Goal: Task Accomplishment & Management: Use online tool/utility

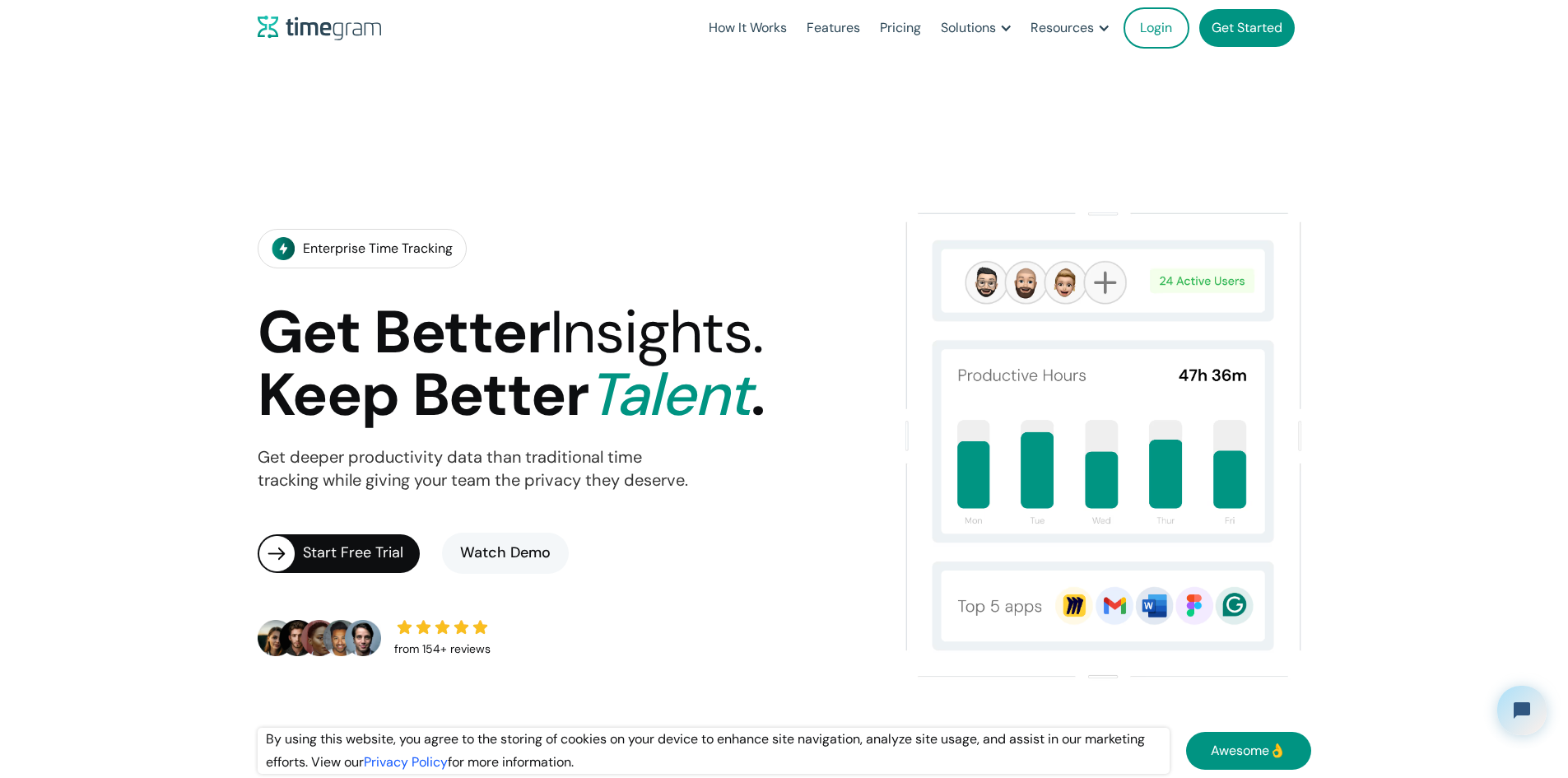
click at [1173, 38] on link "Login" at bounding box center [1156, 29] width 66 height 41
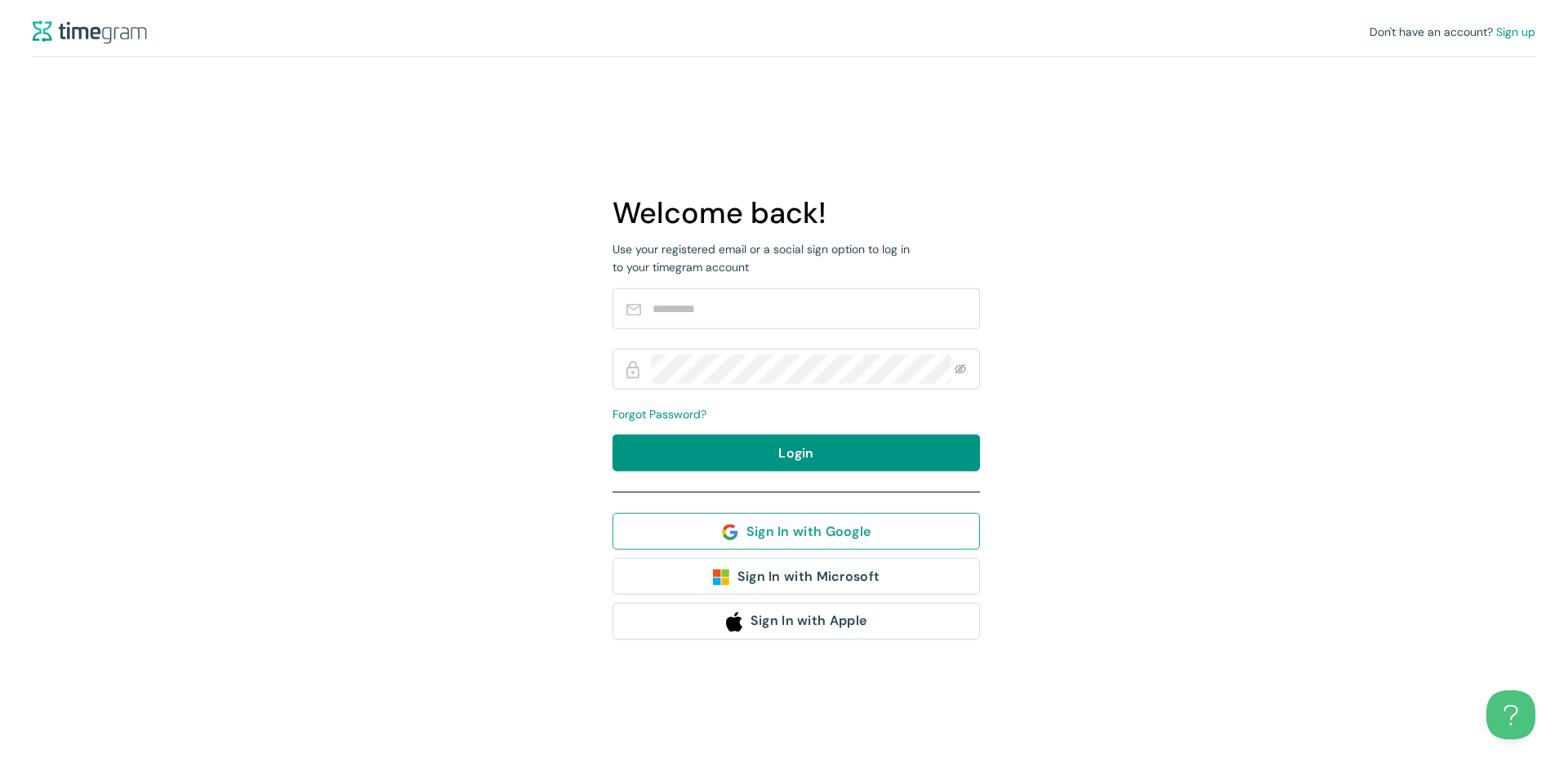
click at [855, 529] on span "Sign In with Google" at bounding box center [809, 531] width 125 height 21
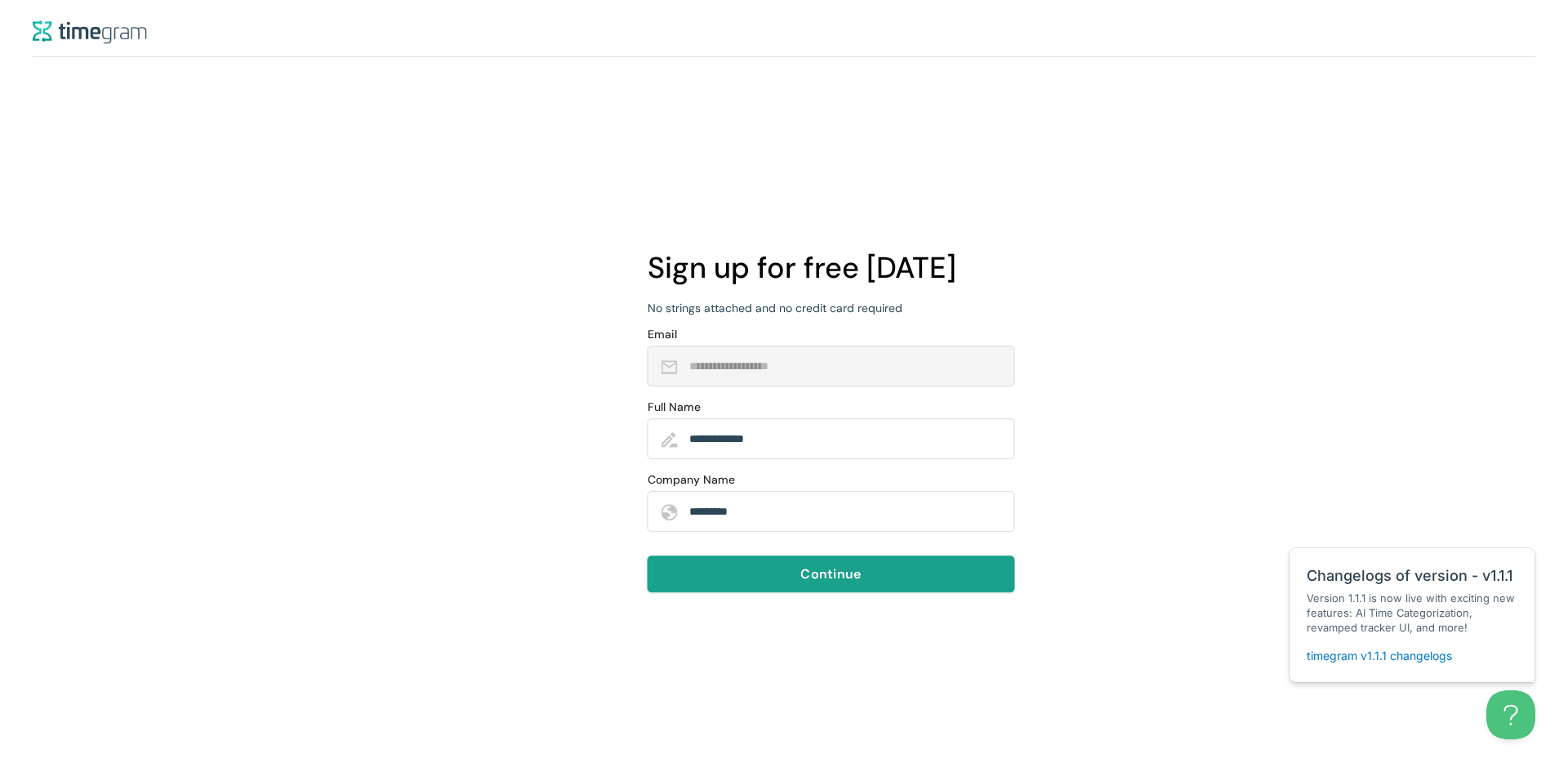
click at [889, 578] on button "Continue" at bounding box center [831, 573] width 367 height 37
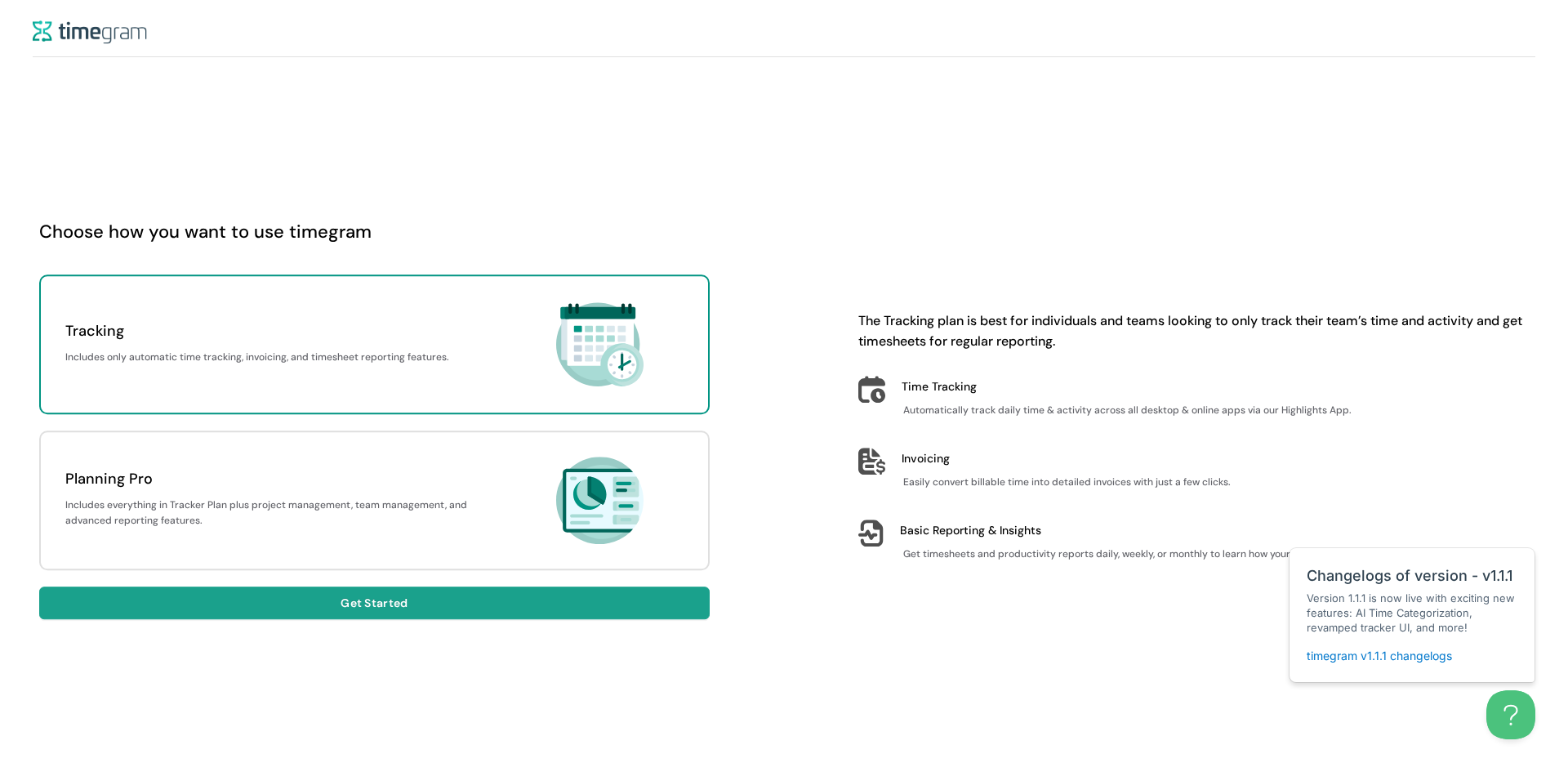
click at [405, 599] on span "Get Started" at bounding box center [374, 602] width 67 height 18
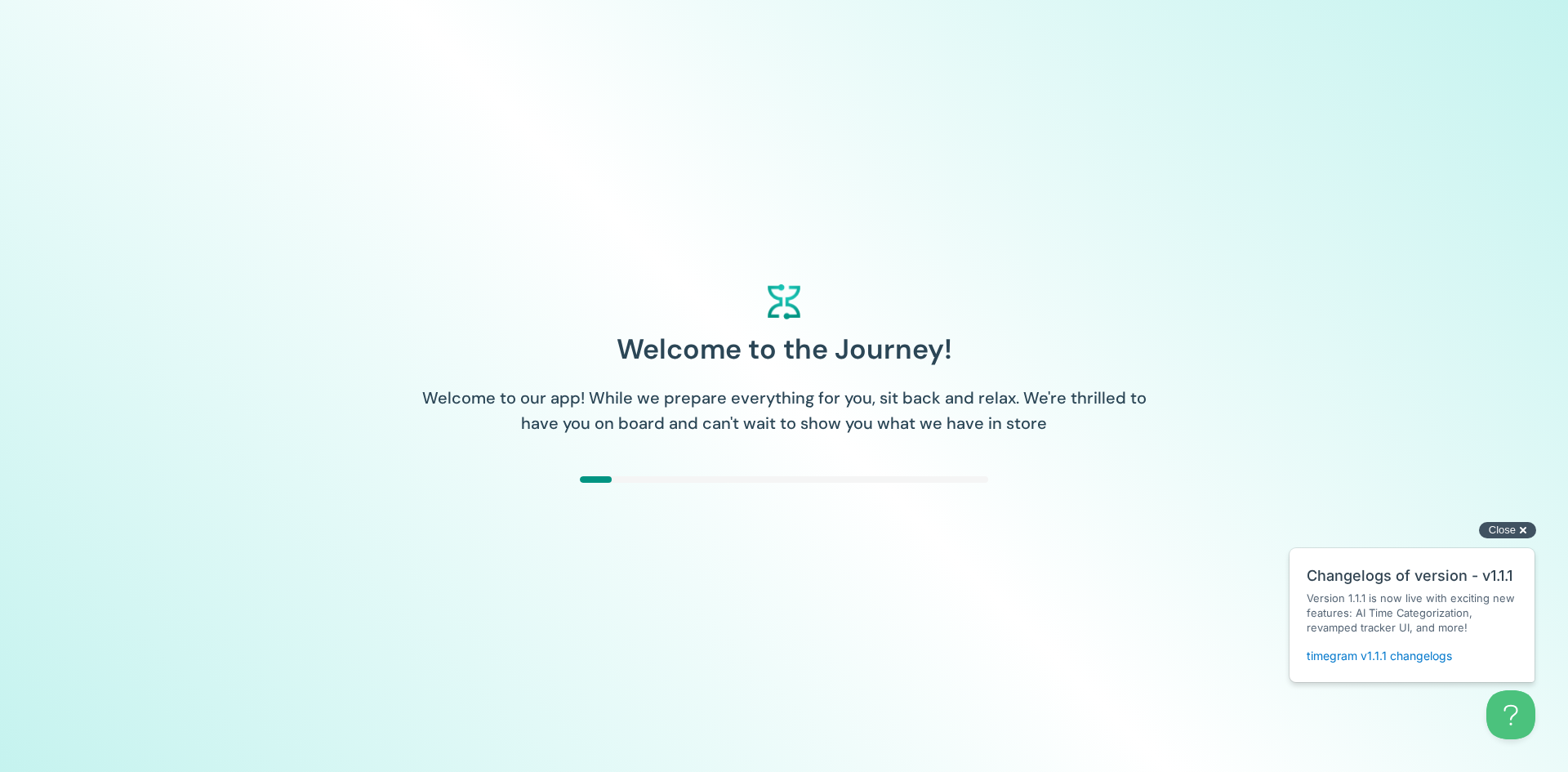
click at [1512, 523] on span "Close" at bounding box center [1501, 529] width 27 height 12
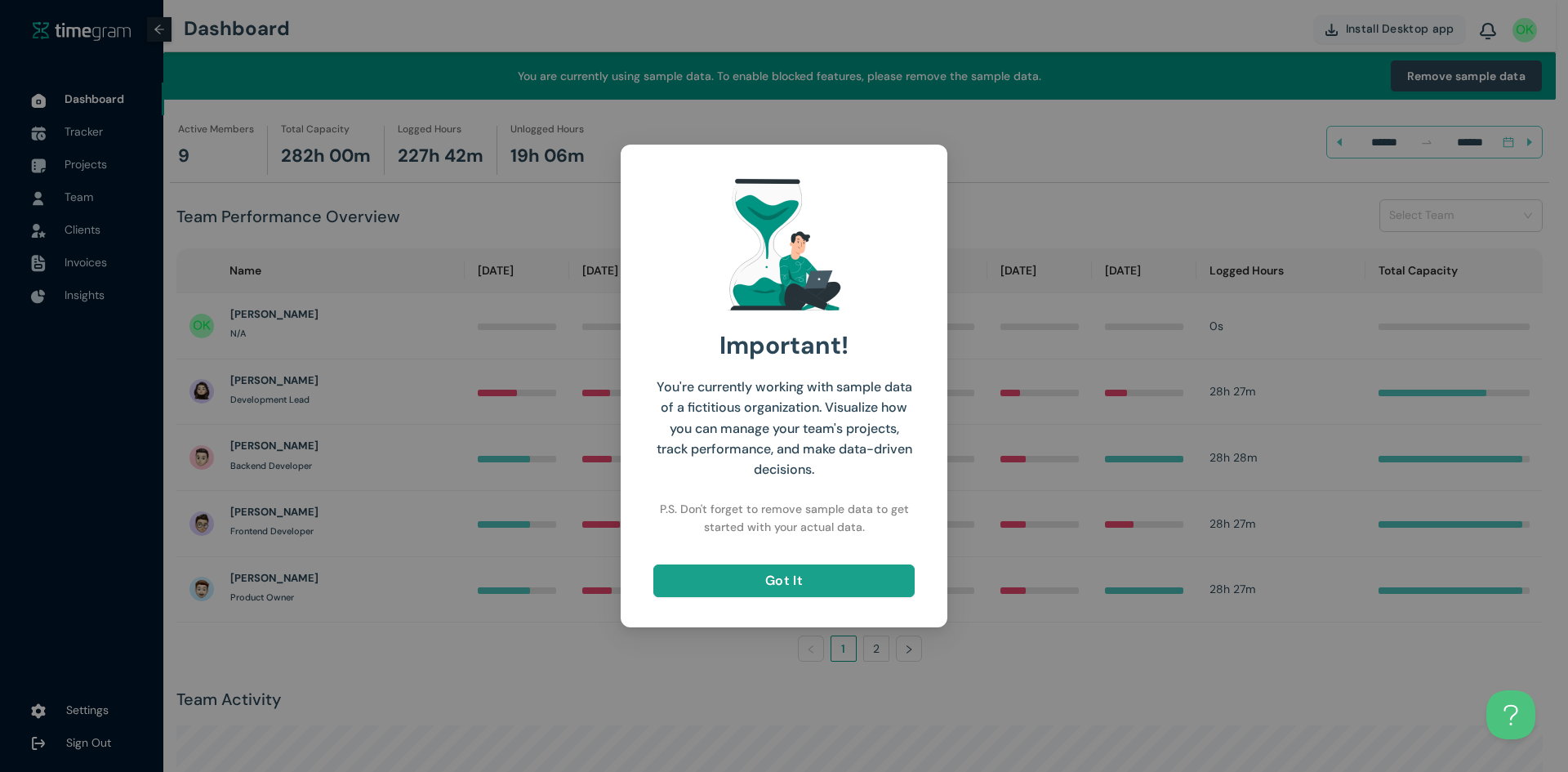
click at [770, 580] on span "Got It" at bounding box center [784, 580] width 38 height 21
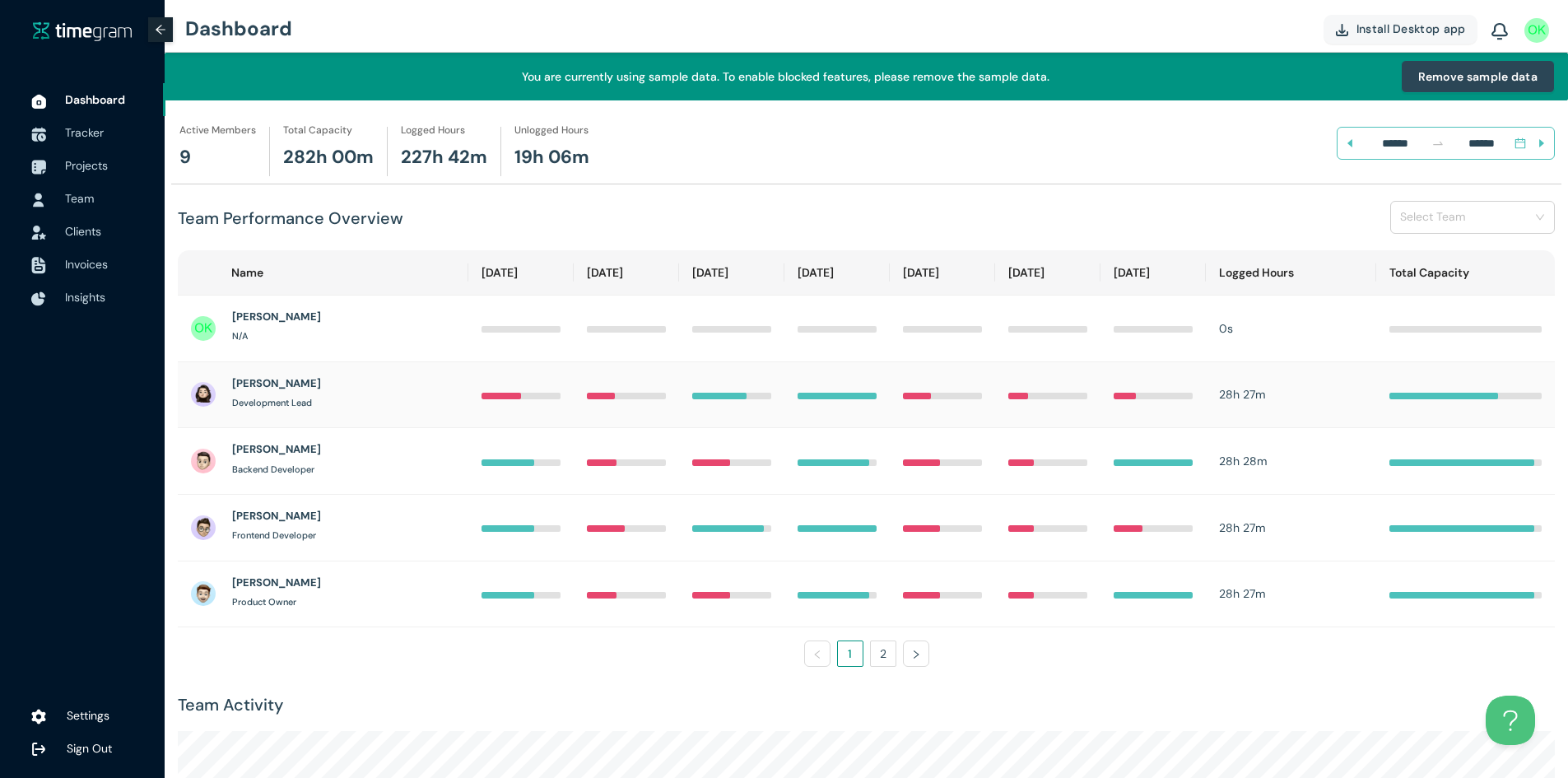
click at [481, 396] on div at bounding box center [501, 396] width 40 height 7
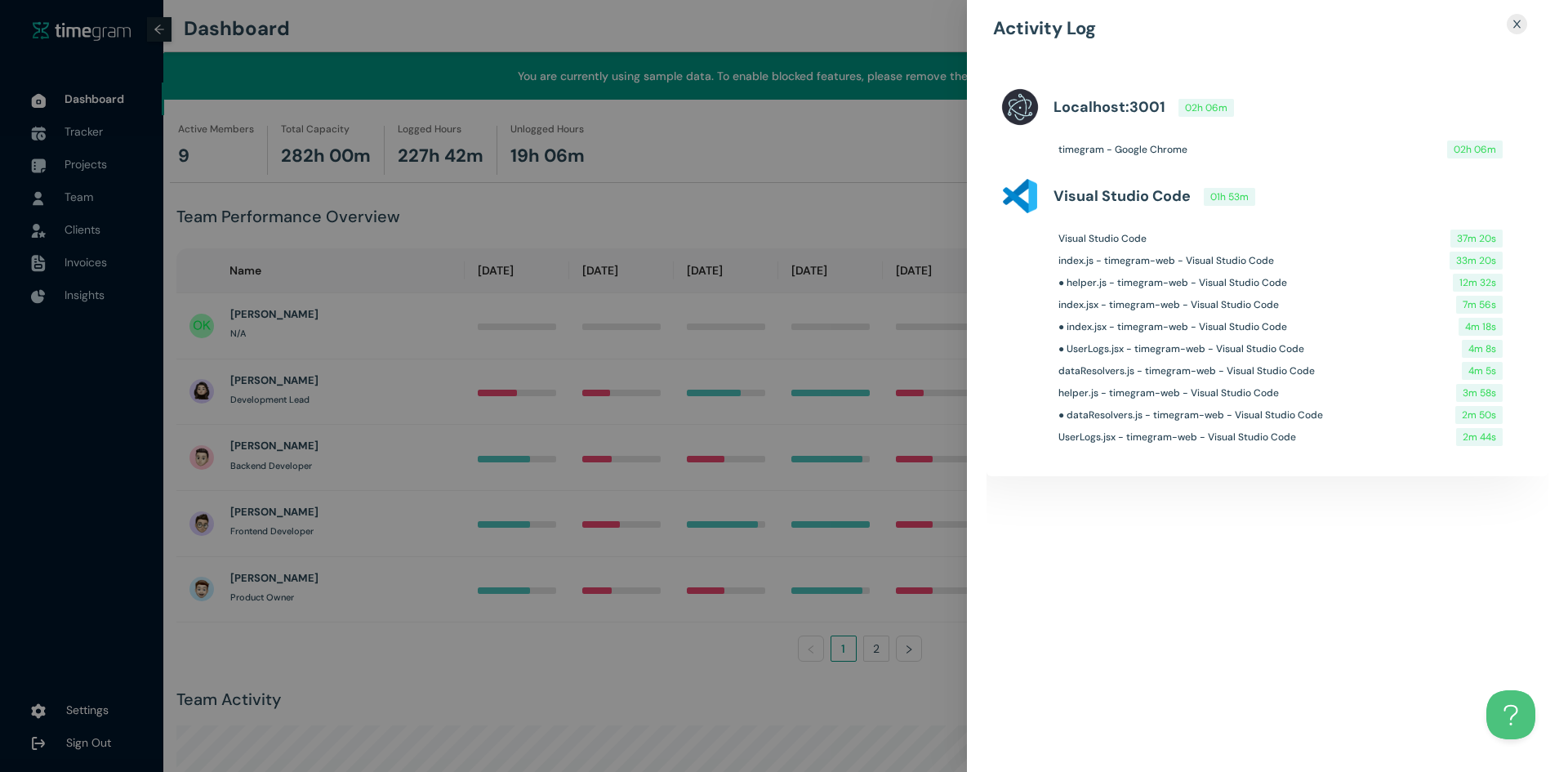
click at [528, 390] on div at bounding box center [784, 386] width 1568 height 772
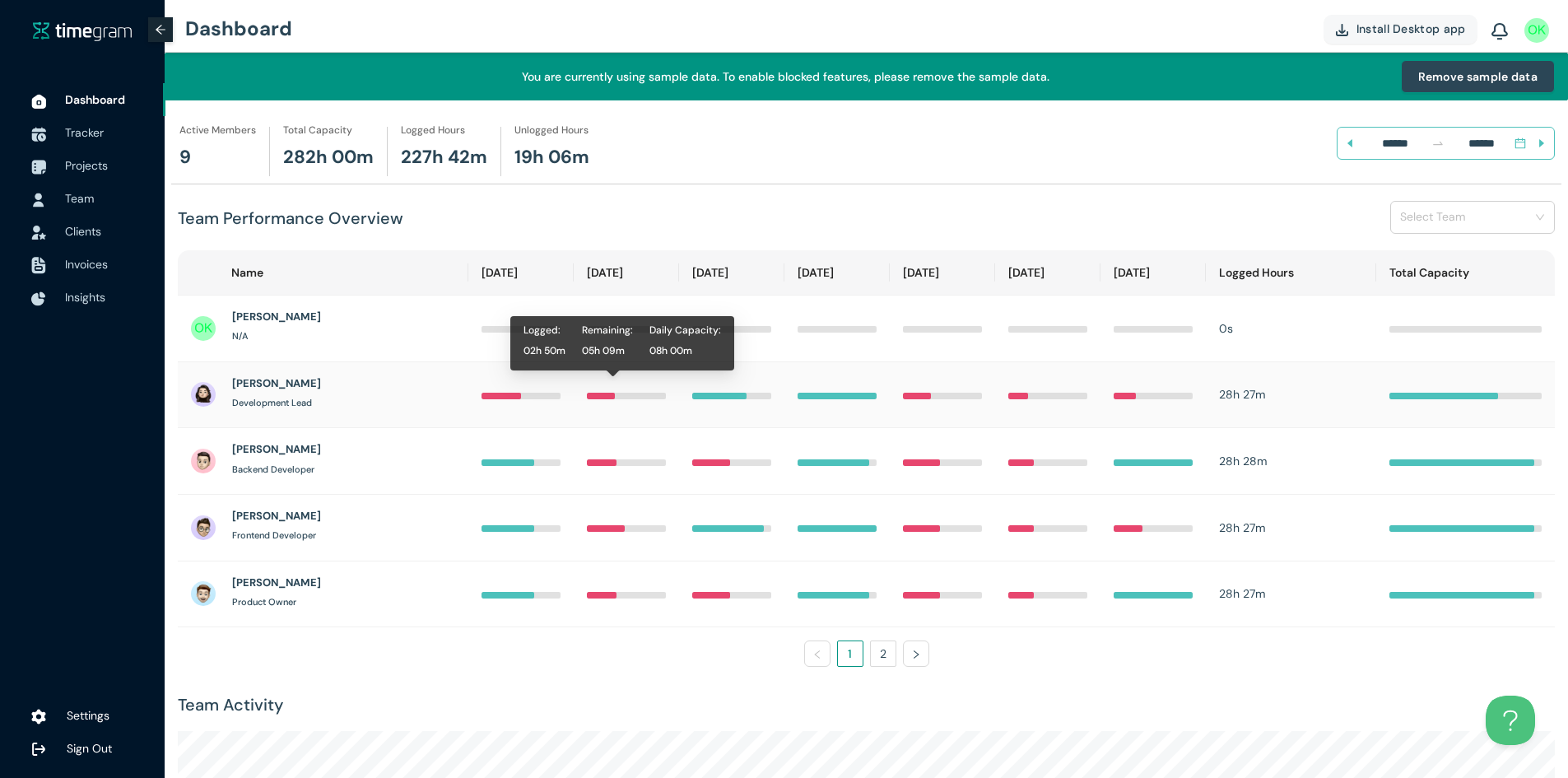
click at [603, 397] on div at bounding box center [626, 396] width 79 height 7
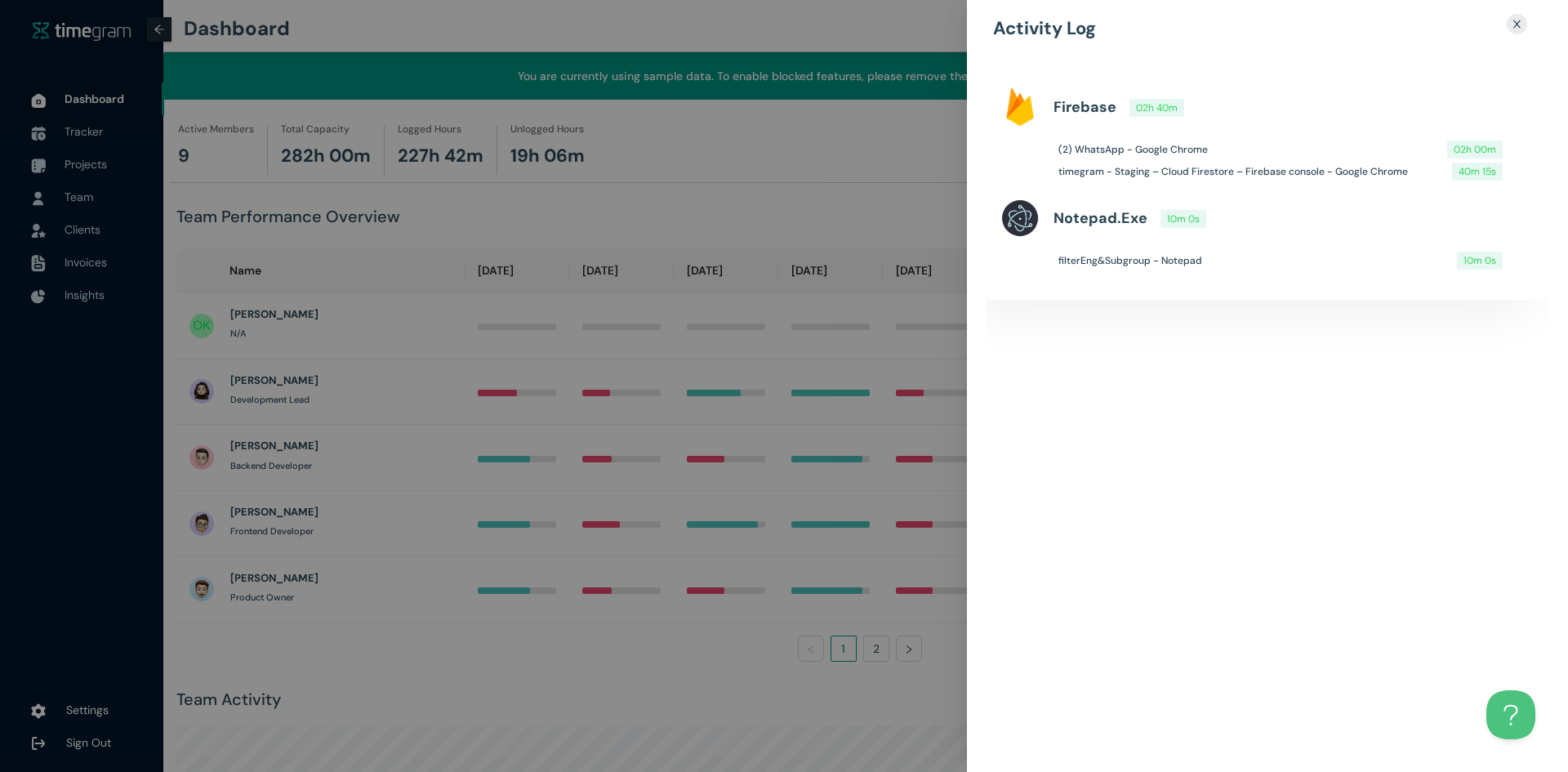
click at [558, 426] on div at bounding box center [784, 386] width 1568 height 772
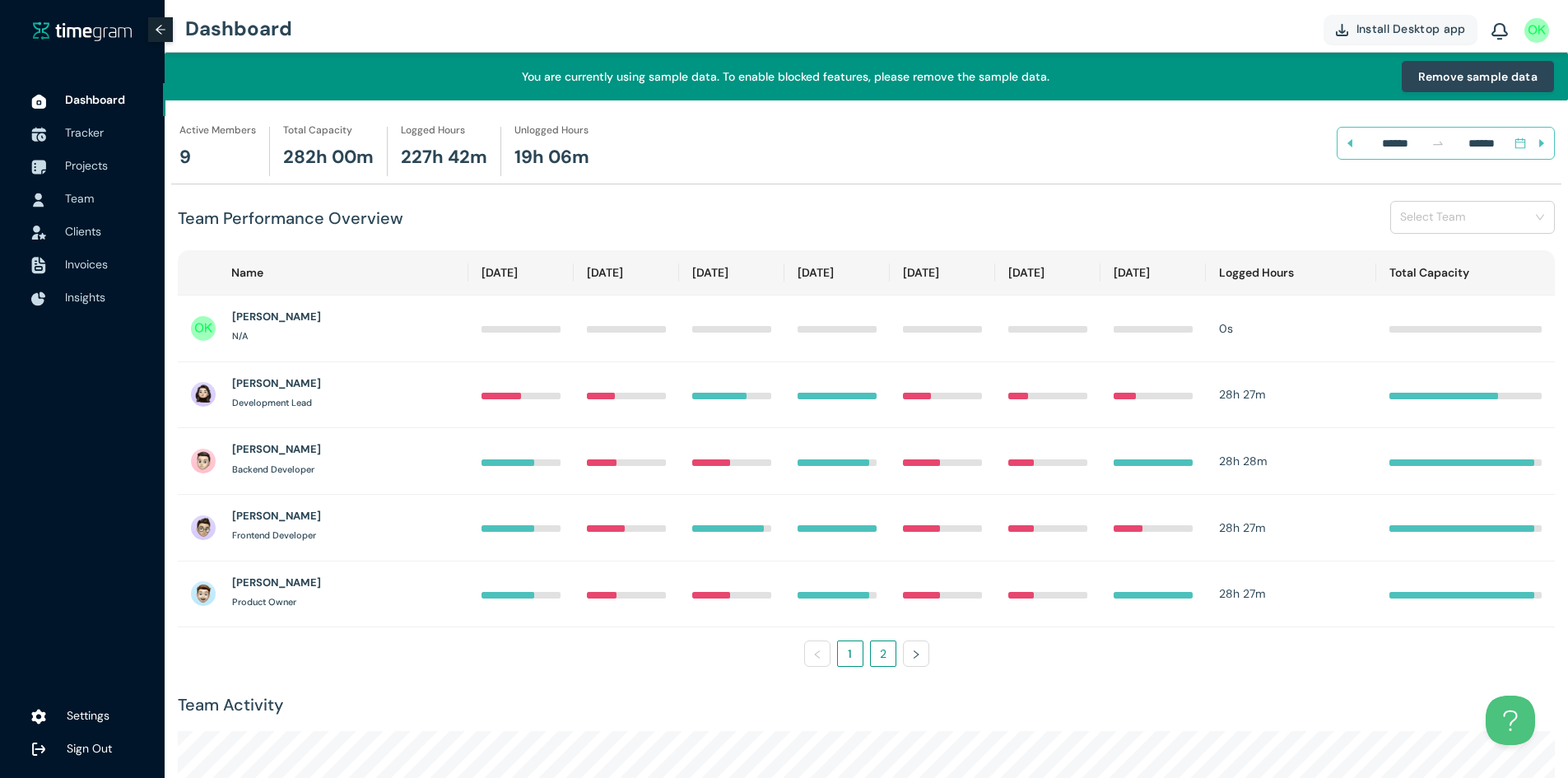
click at [886, 653] on link "2" at bounding box center [883, 654] width 25 height 25
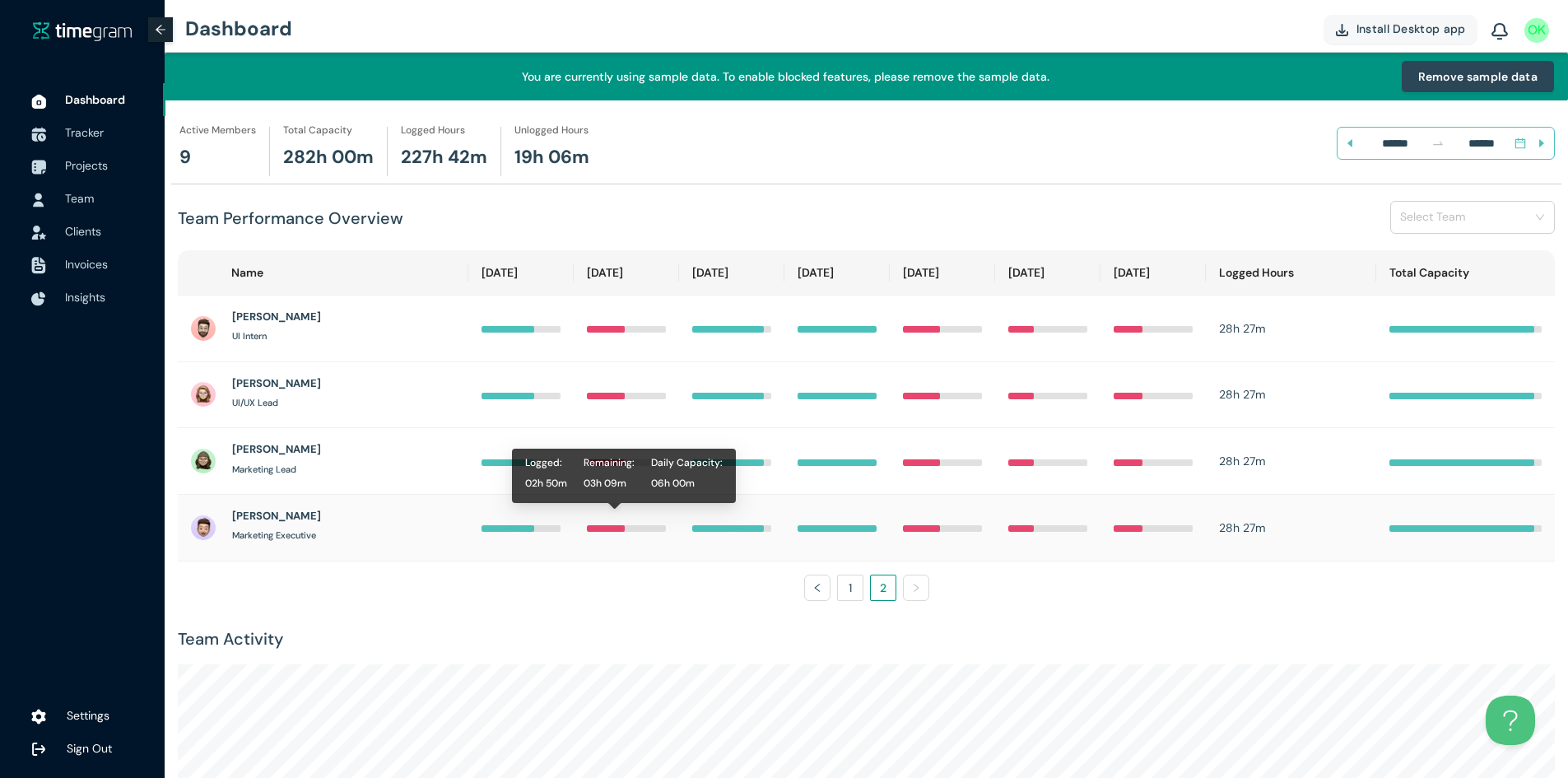
click at [628, 525] on div at bounding box center [626, 528] width 79 height 7
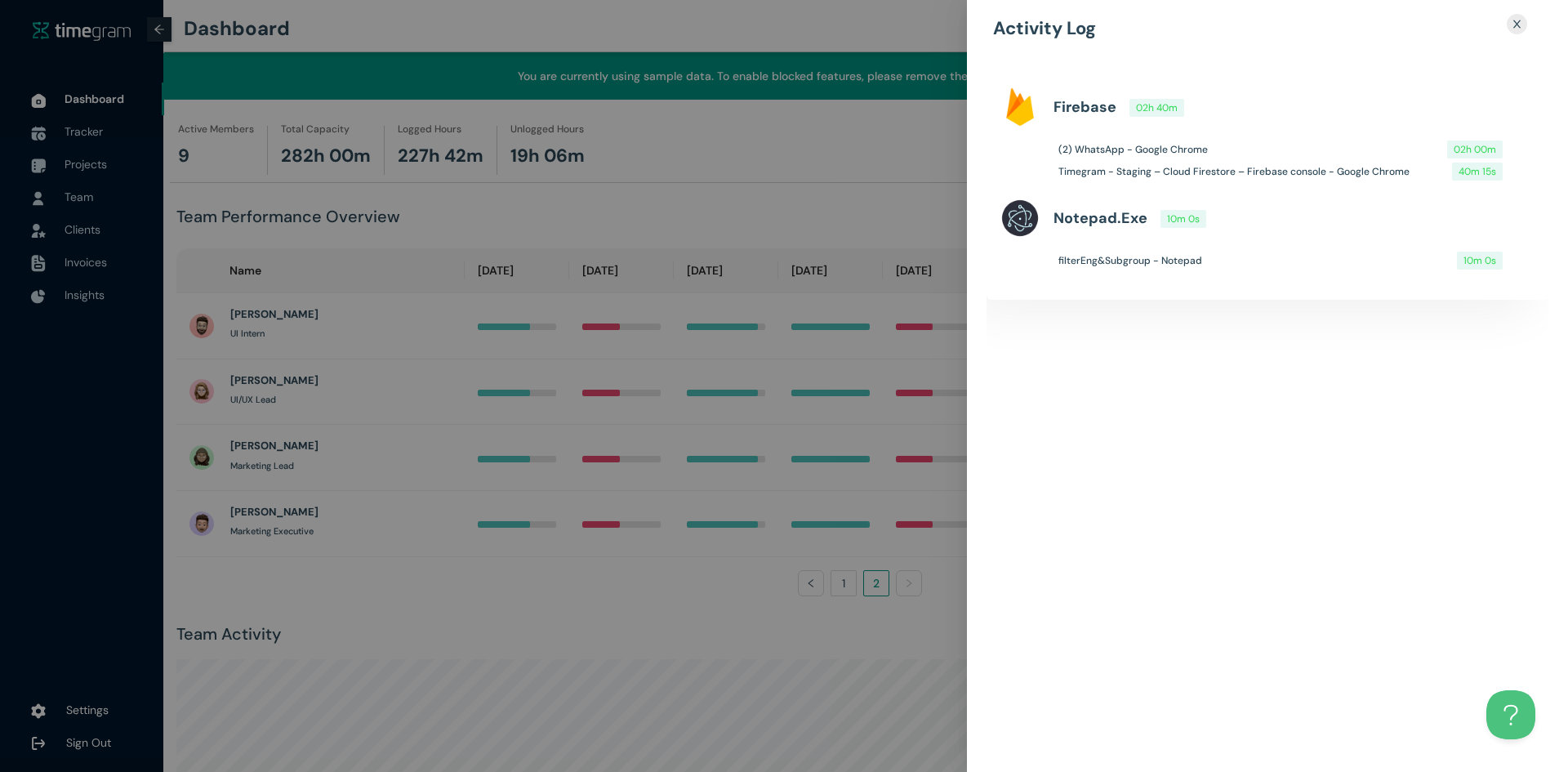
click at [619, 540] on div at bounding box center [784, 386] width 1568 height 772
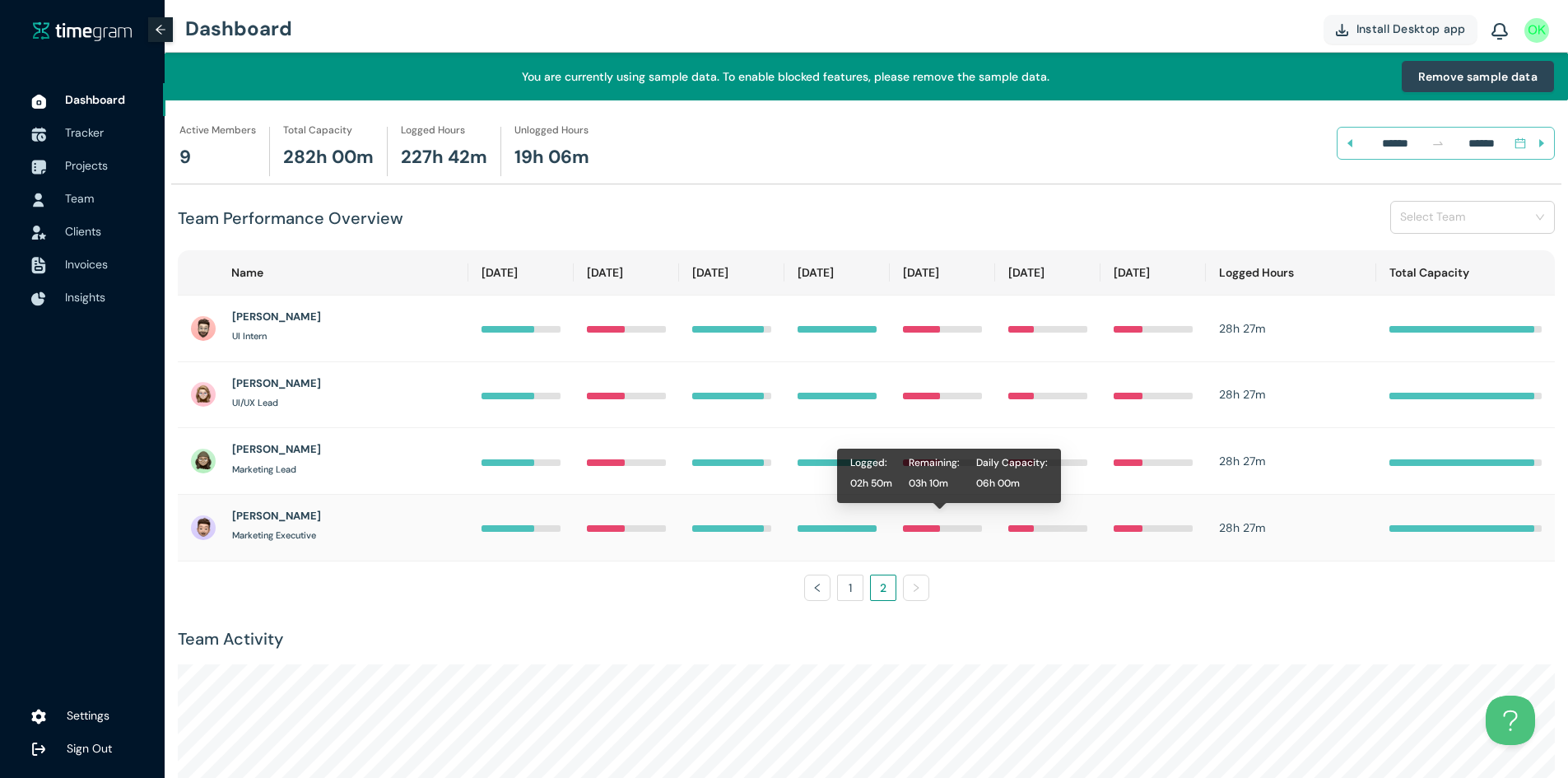
click at [946, 528] on div at bounding box center [941, 528] width 79 height 7
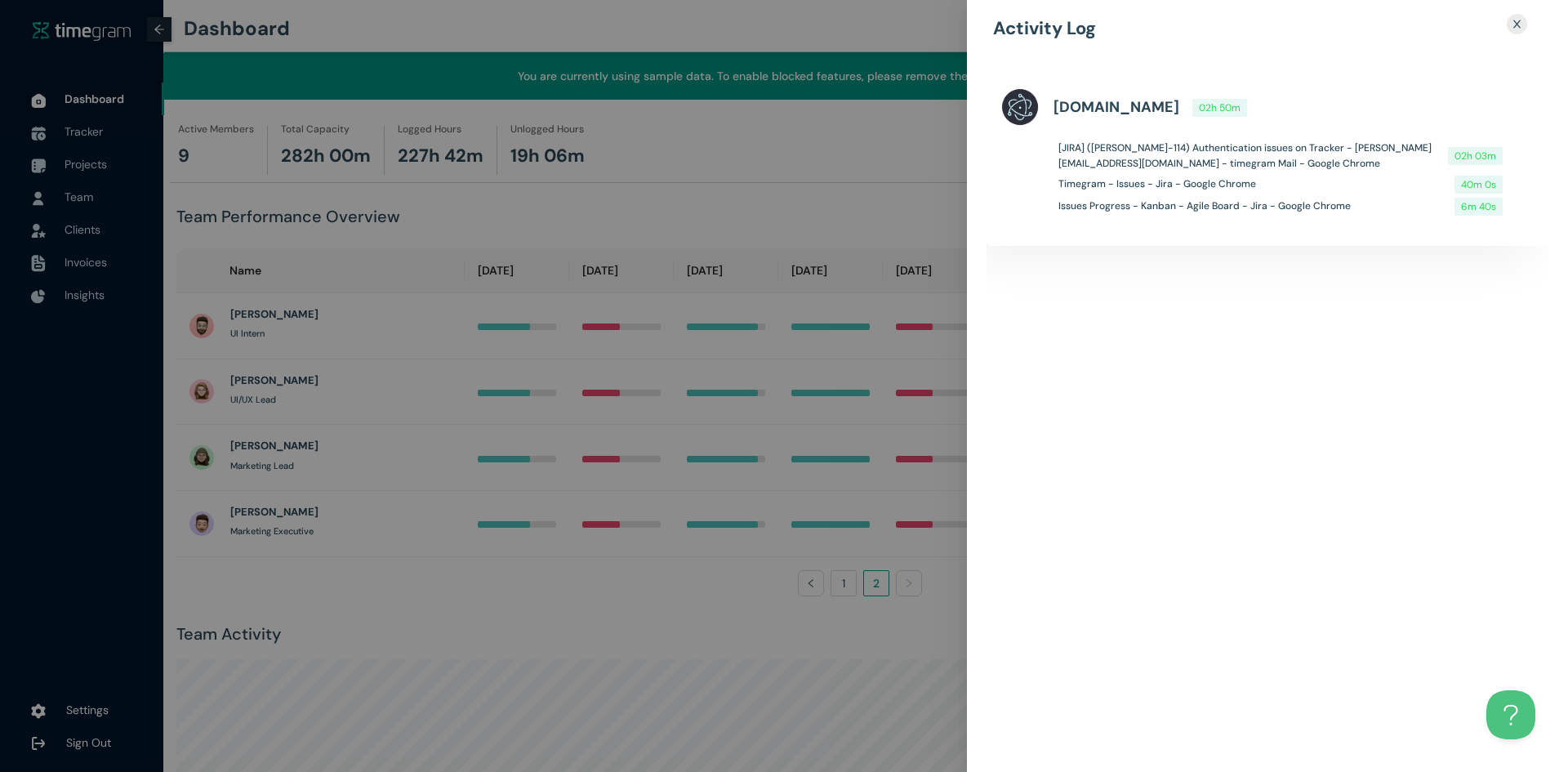
click at [801, 495] on div at bounding box center [784, 386] width 1568 height 772
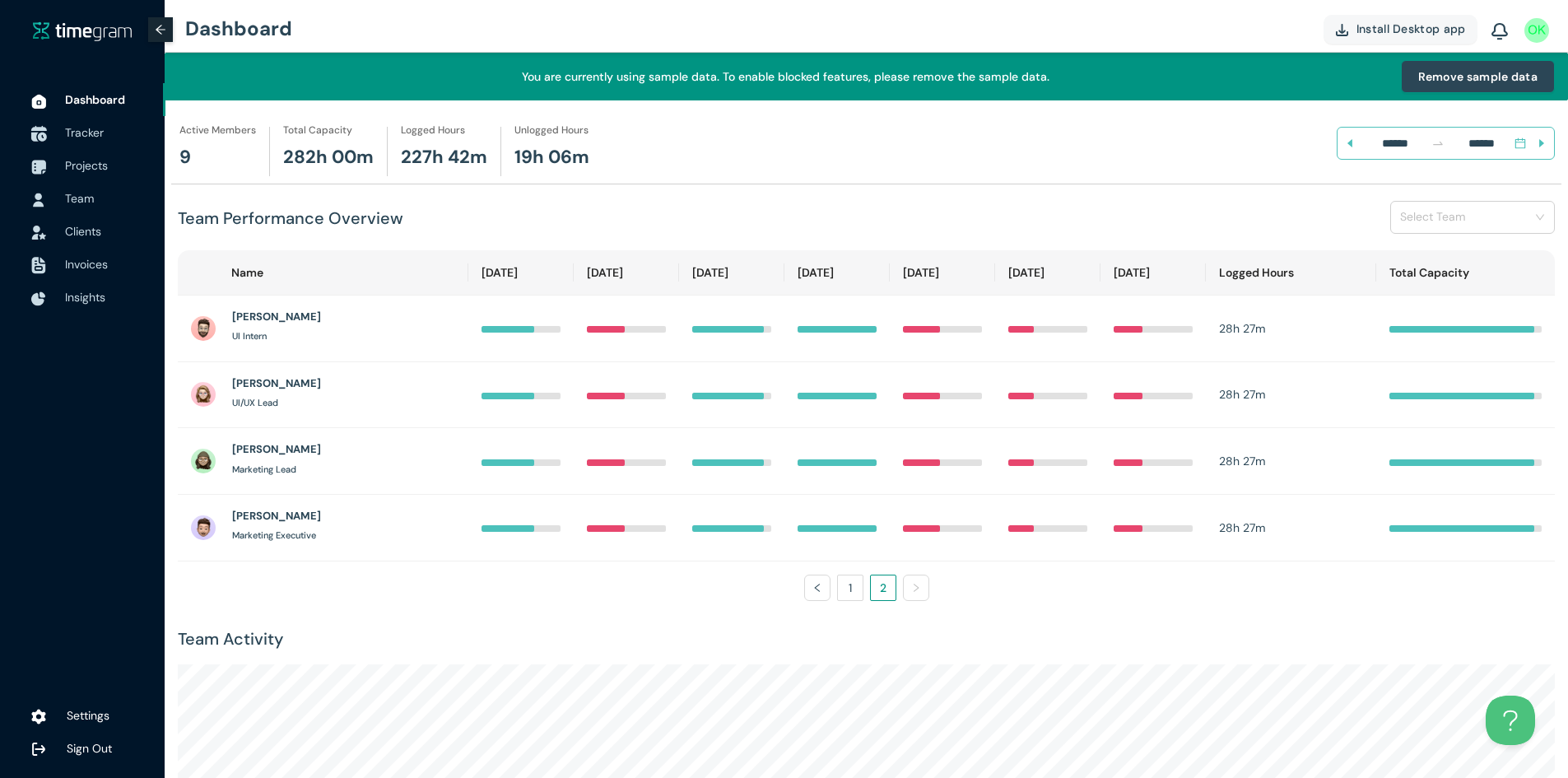
click at [93, 129] on span "Tracker" at bounding box center [84, 132] width 39 height 15
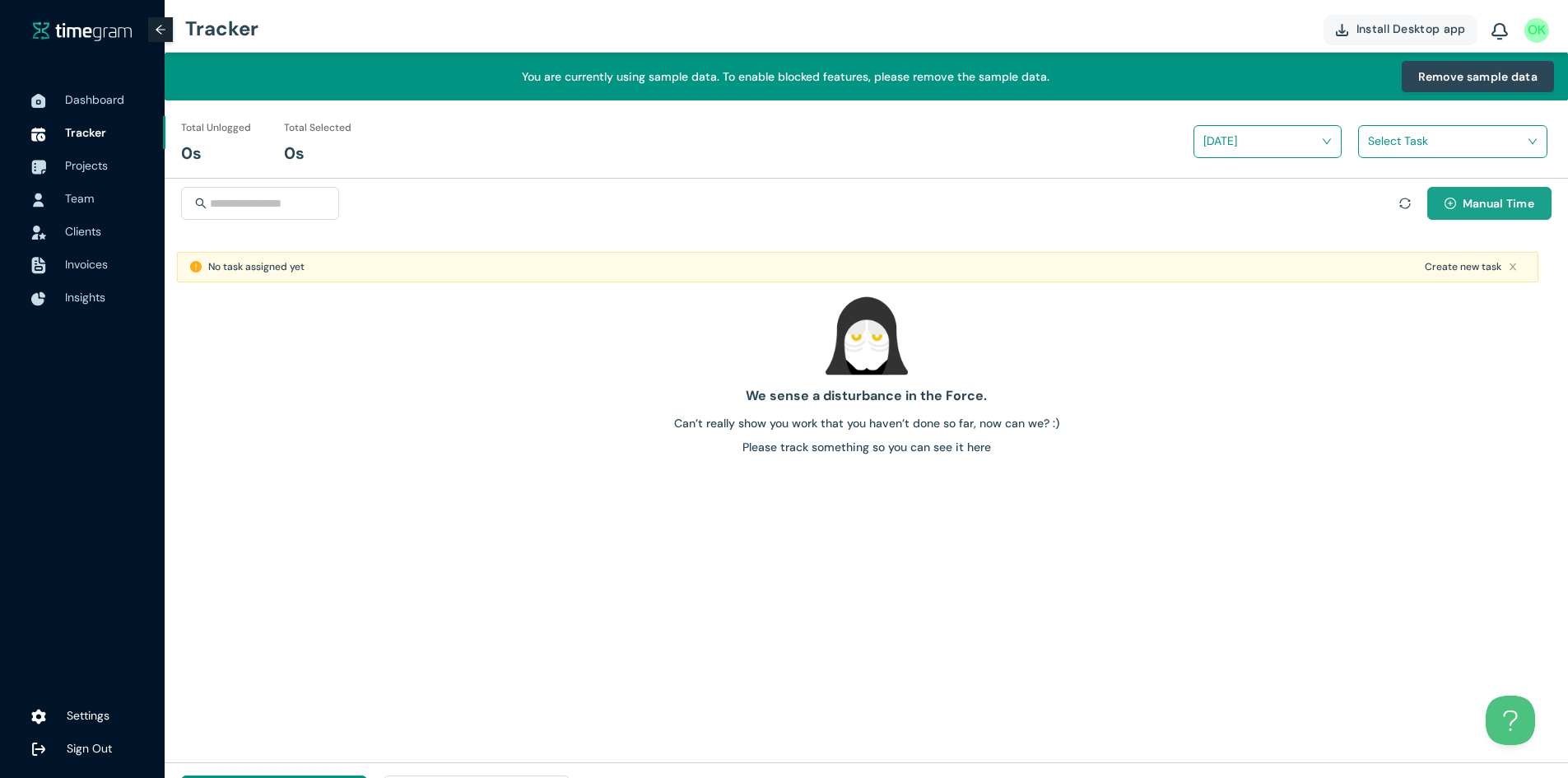
click at [1474, 207] on span "Manual Time" at bounding box center [1498, 203] width 72 height 18
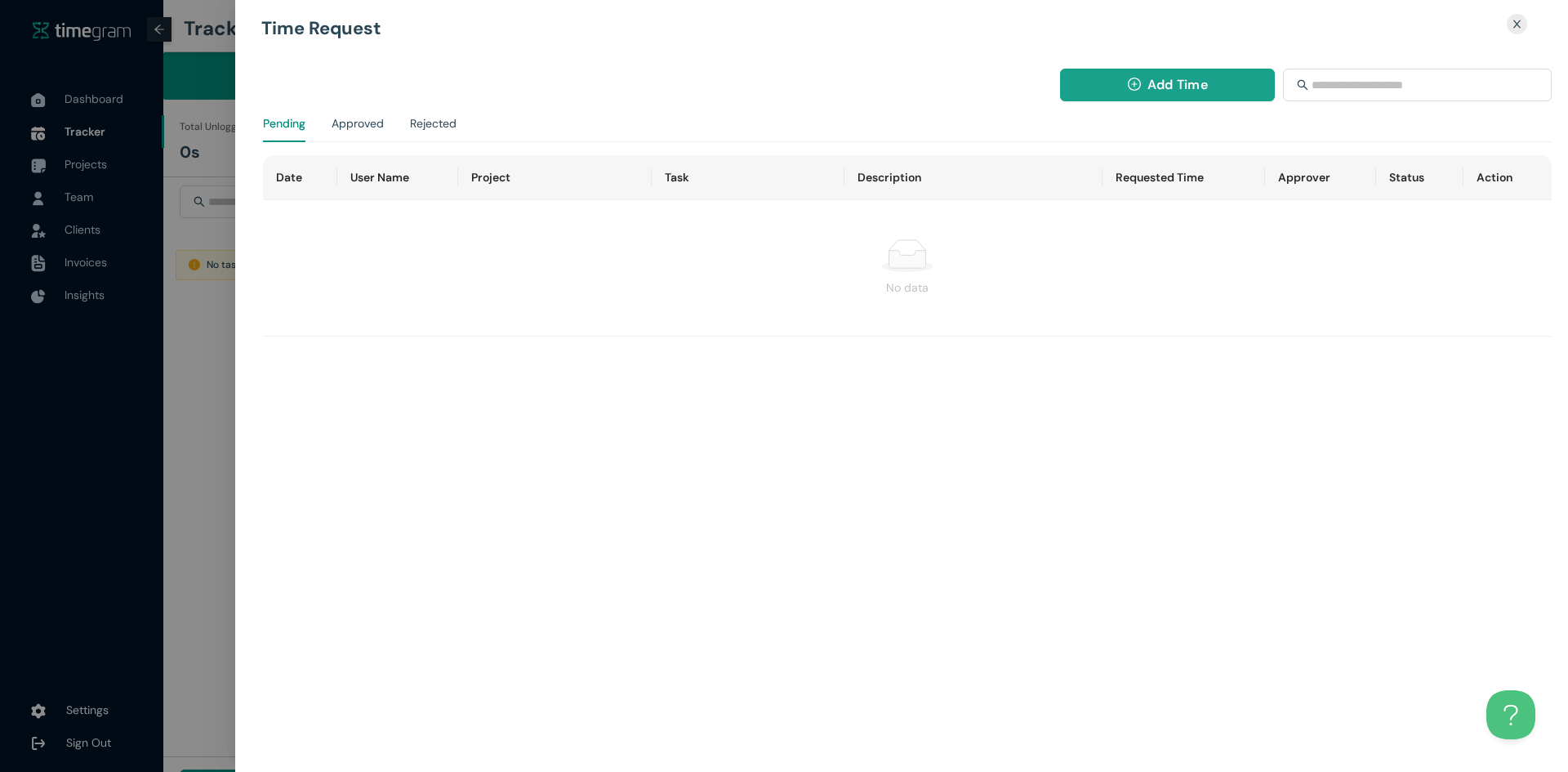
click at [1203, 94] on span "Add Time" at bounding box center [1178, 85] width 60 height 21
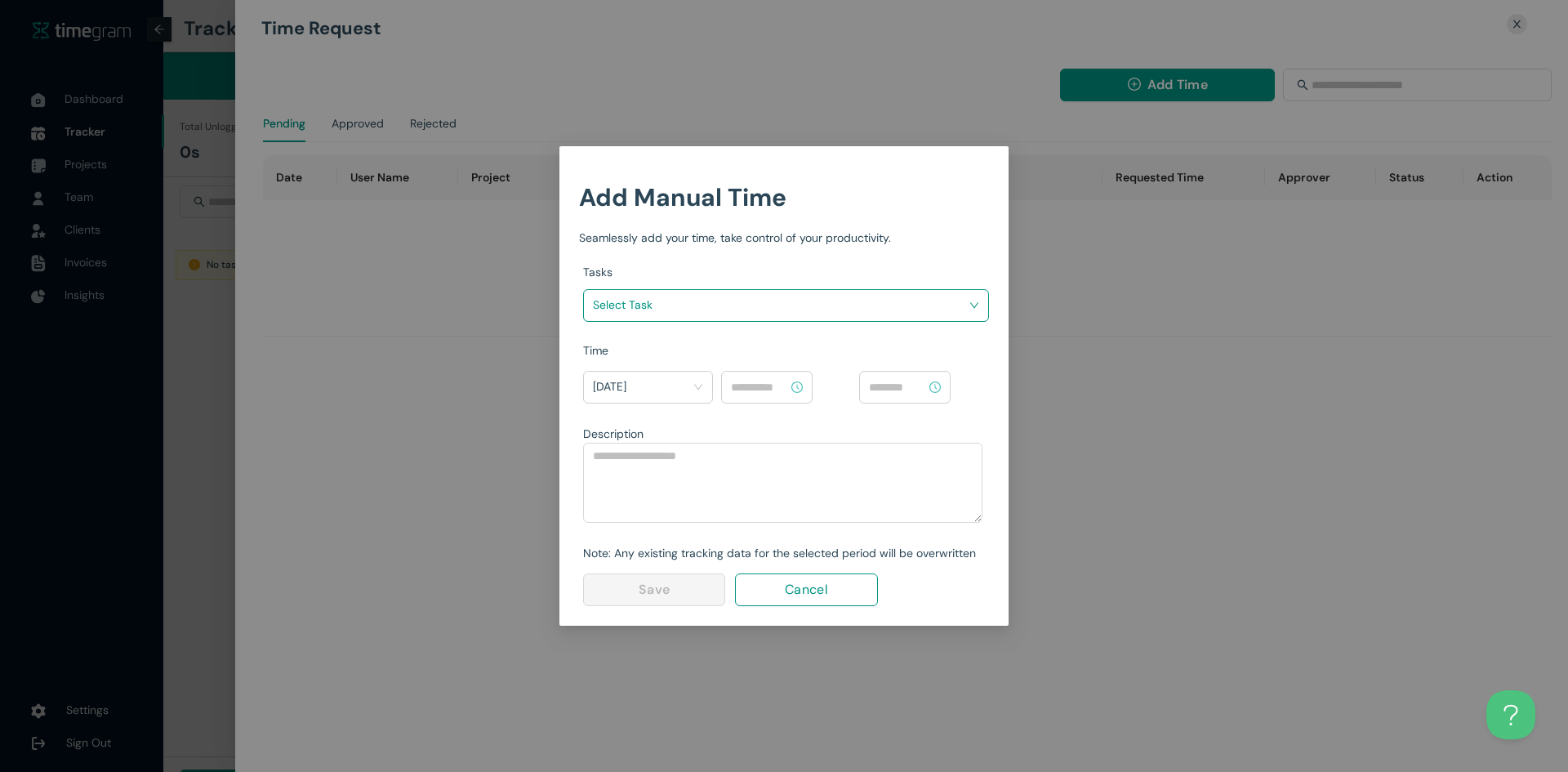
click at [812, 310] on input "search" at bounding box center [780, 305] width 375 height 25
click at [781, 389] on input at bounding box center [759, 387] width 57 height 18
click at [739, 521] on div "12" at bounding box center [744, 532] width 45 height 23
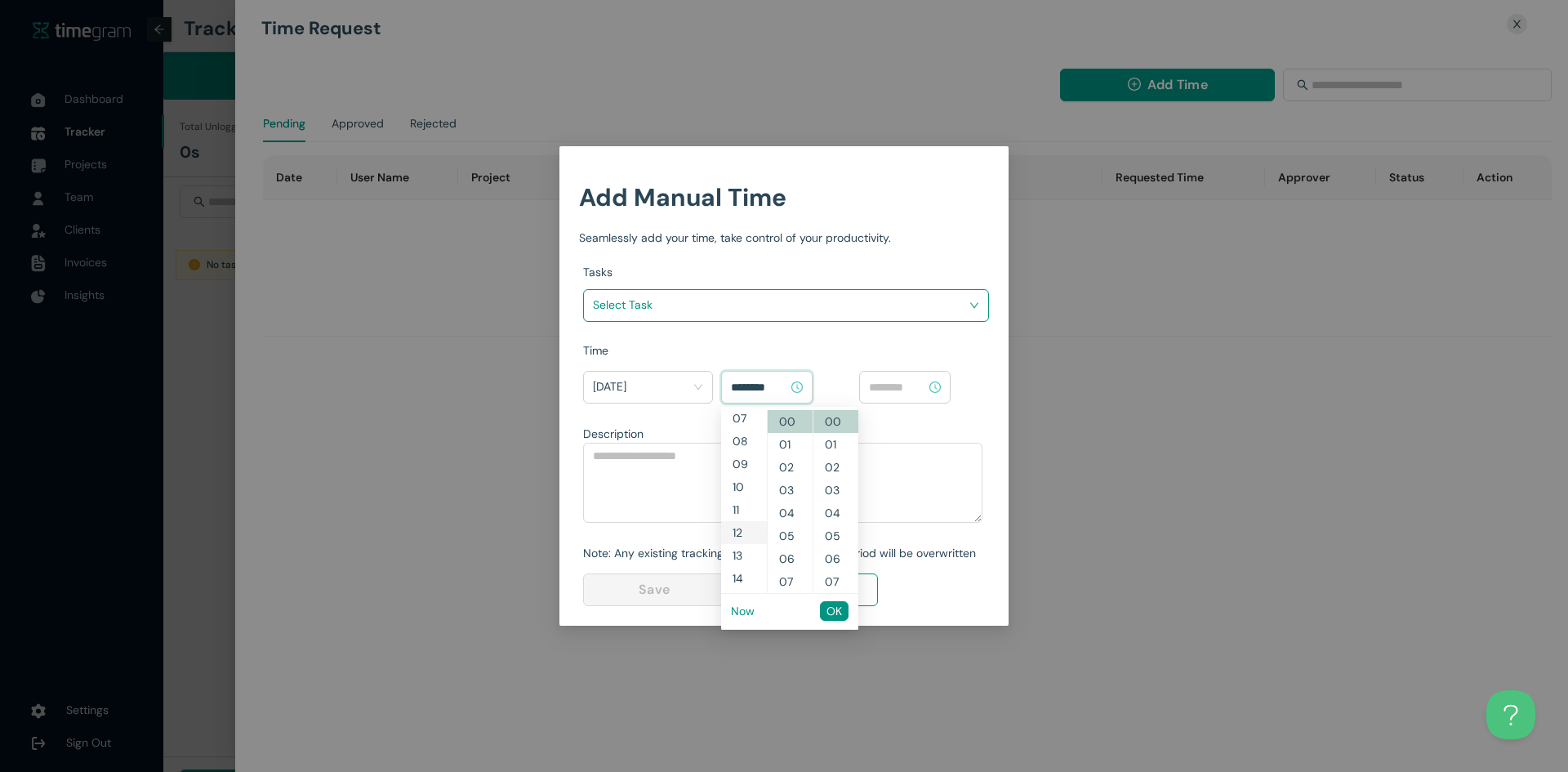
scroll to position [274, 0]
click at [799, 518] on div "04" at bounding box center [790, 513] width 45 height 23
type input "********"
click at [840, 612] on span "OK" at bounding box center [834, 611] width 15 height 18
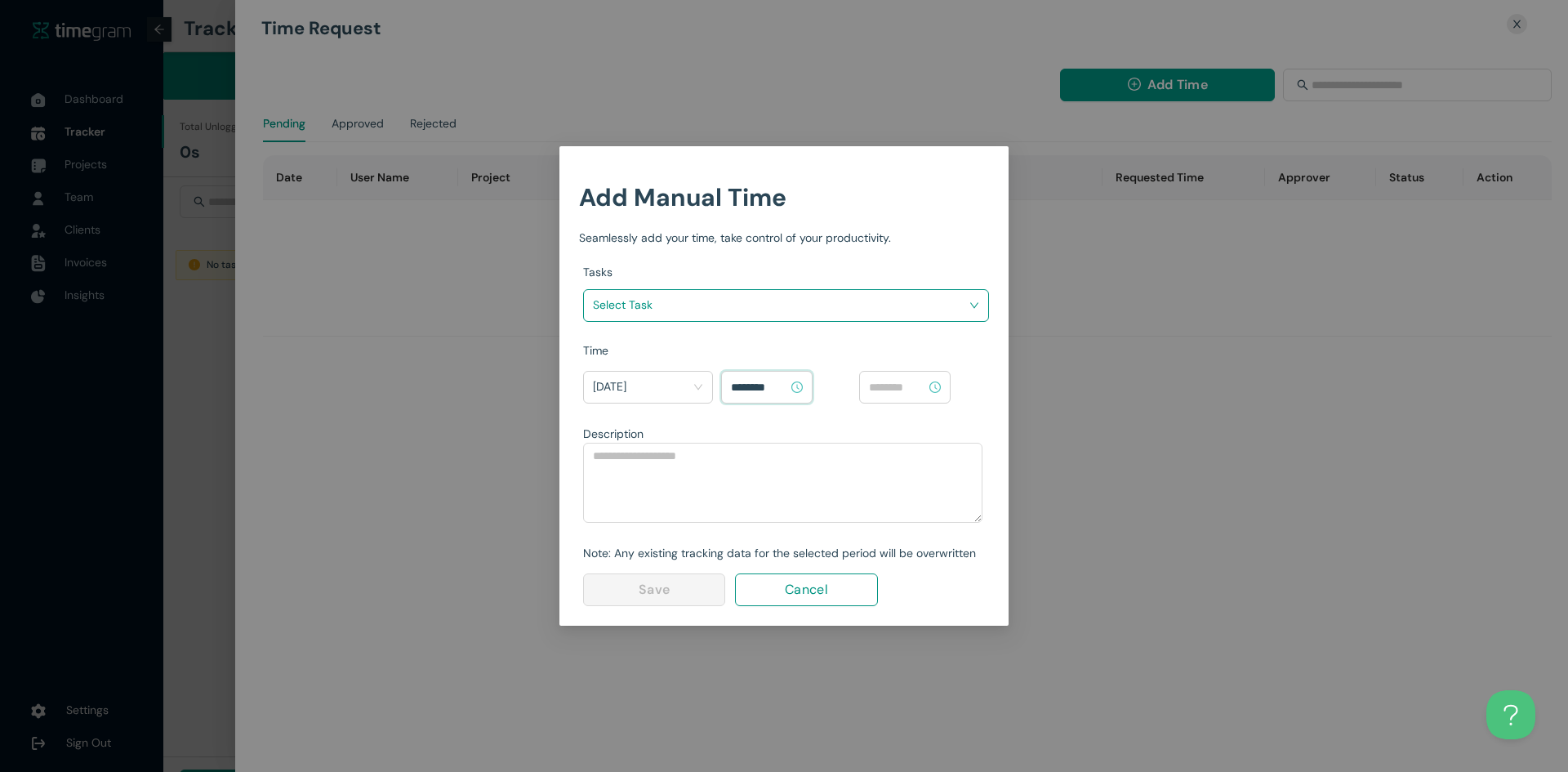
click at [897, 377] on div at bounding box center [904, 387] width 92 height 33
click at [895, 401] on div at bounding box center [904, 387] width 92 height 33
click at [878, 539] on div "05" at bounding box center [881, 535] width 45 height 23
type input "********"
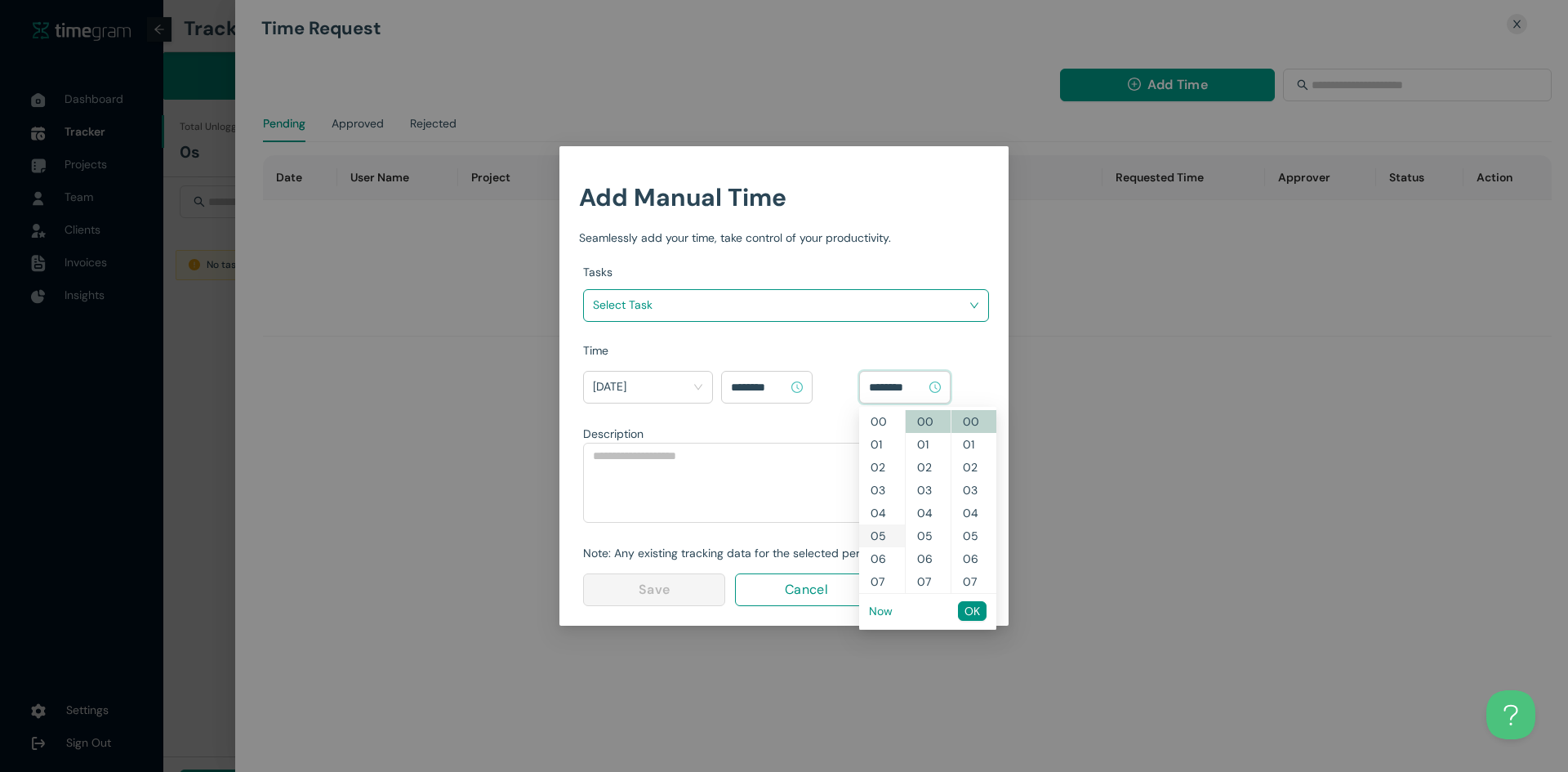
scroll to position [114, 0]
click at [816, 513] on textarea at bounding box center [783, 482] width 400 height 80
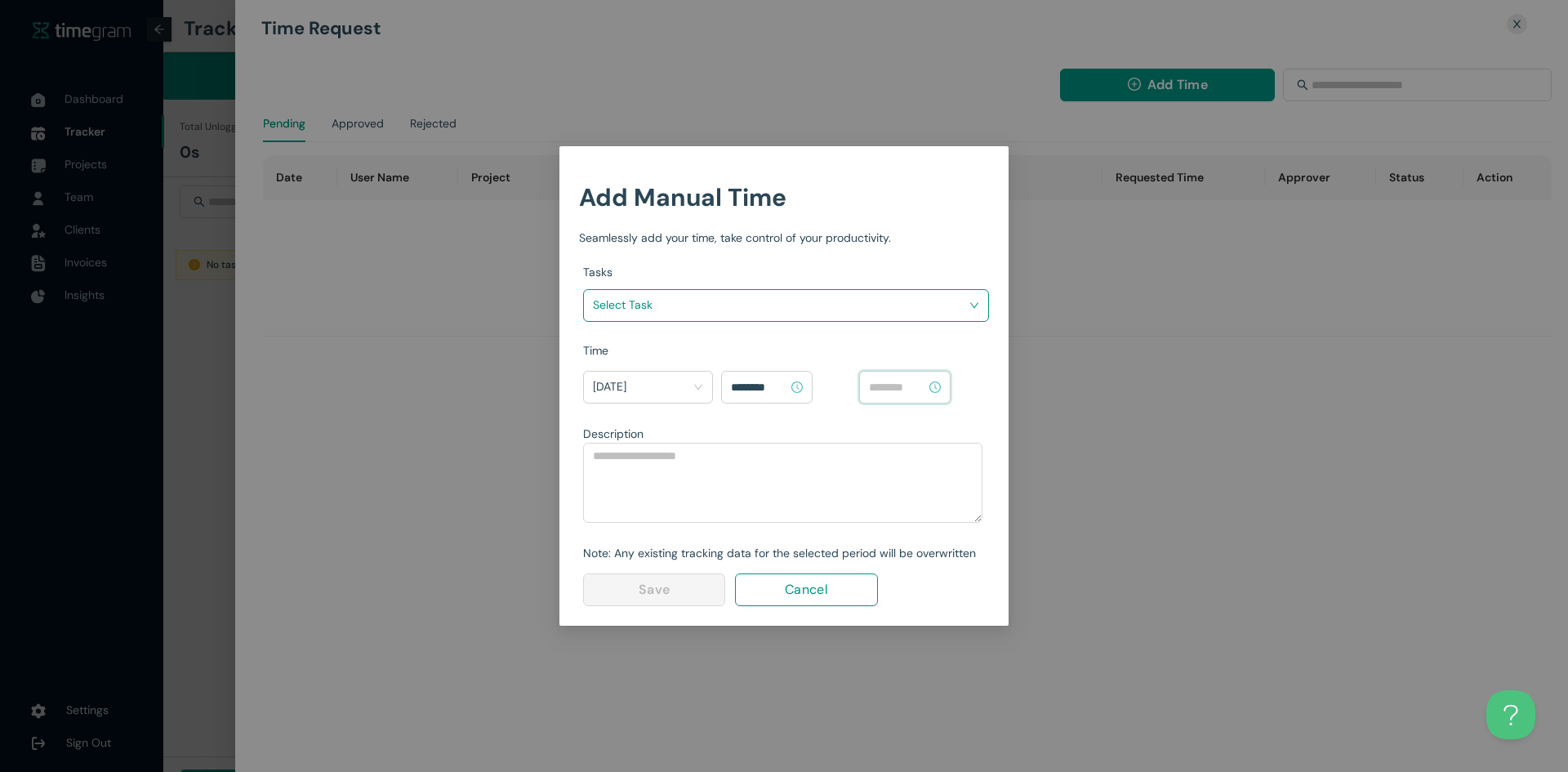
click at [904, 387] on input at bounding box center [897, 387] width 57 height 18
click at [874, 516] on div "09" at bounding box center [881, 513] width 45 height 23
type input "********"
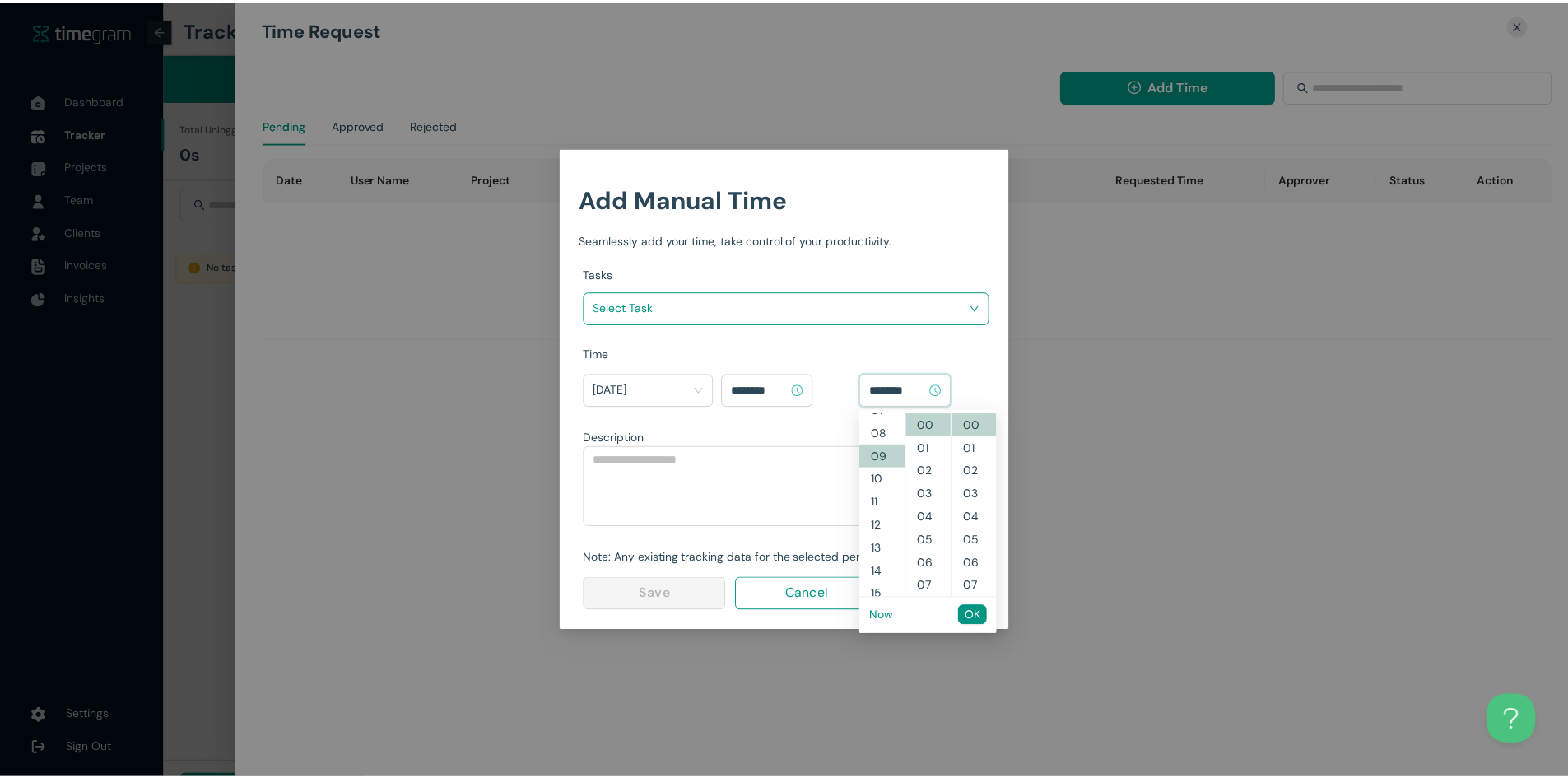
scroll to position [207, 0]
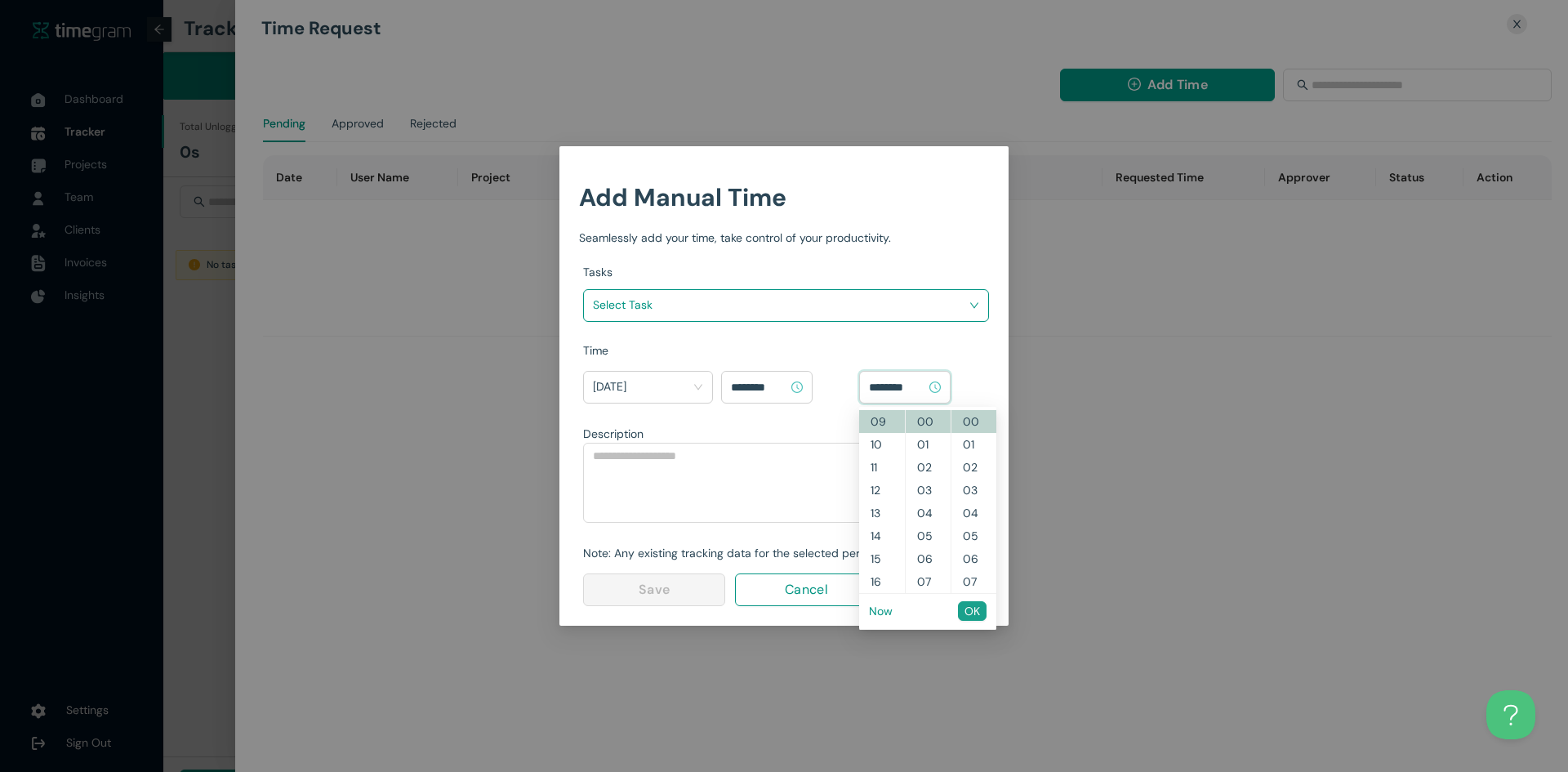
click at [975, 610] on span "OK" at bounding box center [972, 611] width 15 height 18
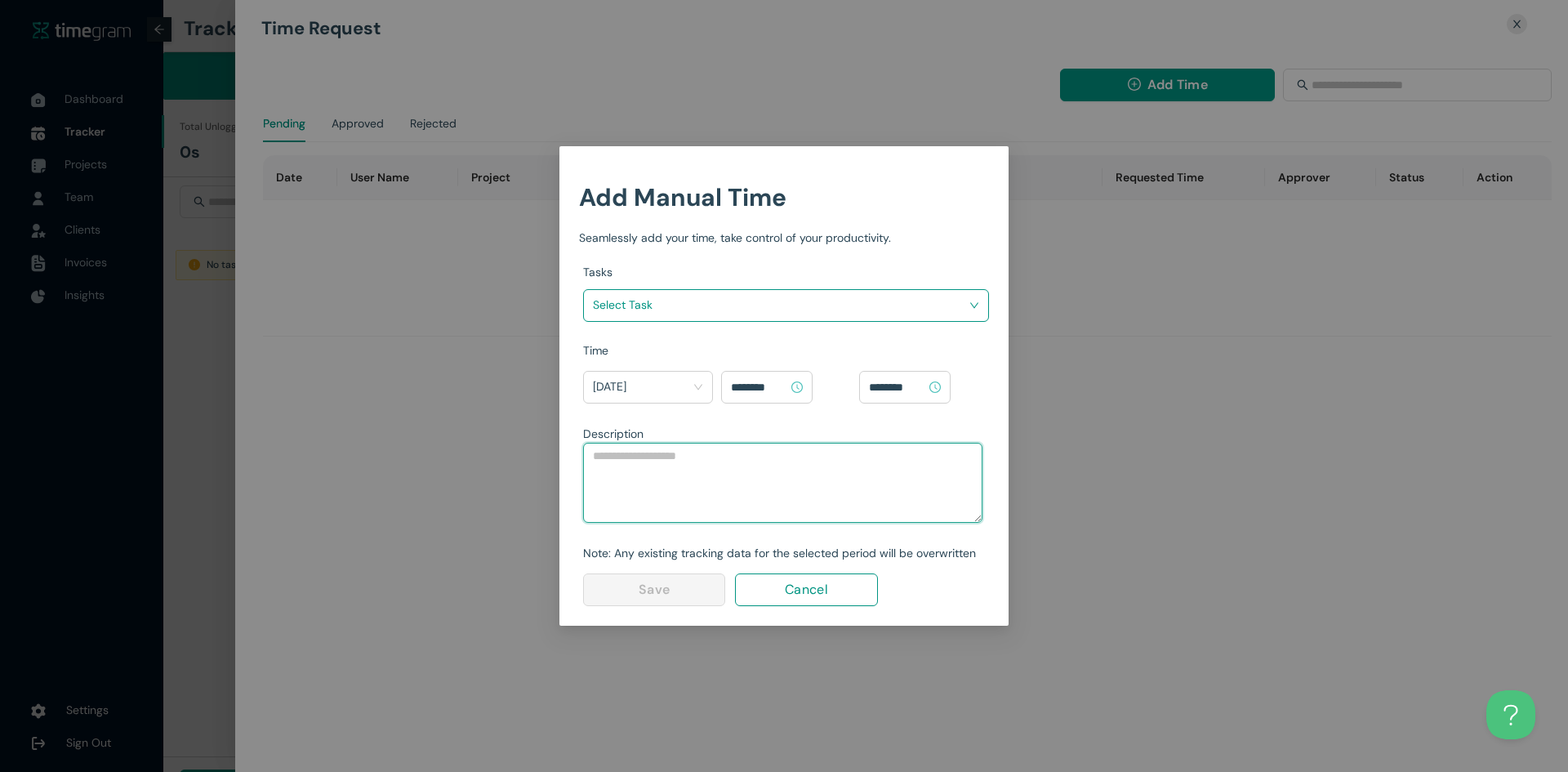
click at [694, 481] on textarea at bounding box center [783, 482] width 400 height 80
type textarea "*****"
click at [651, 296] on input "search" at bounding box center [780, 305] width 375 height 25
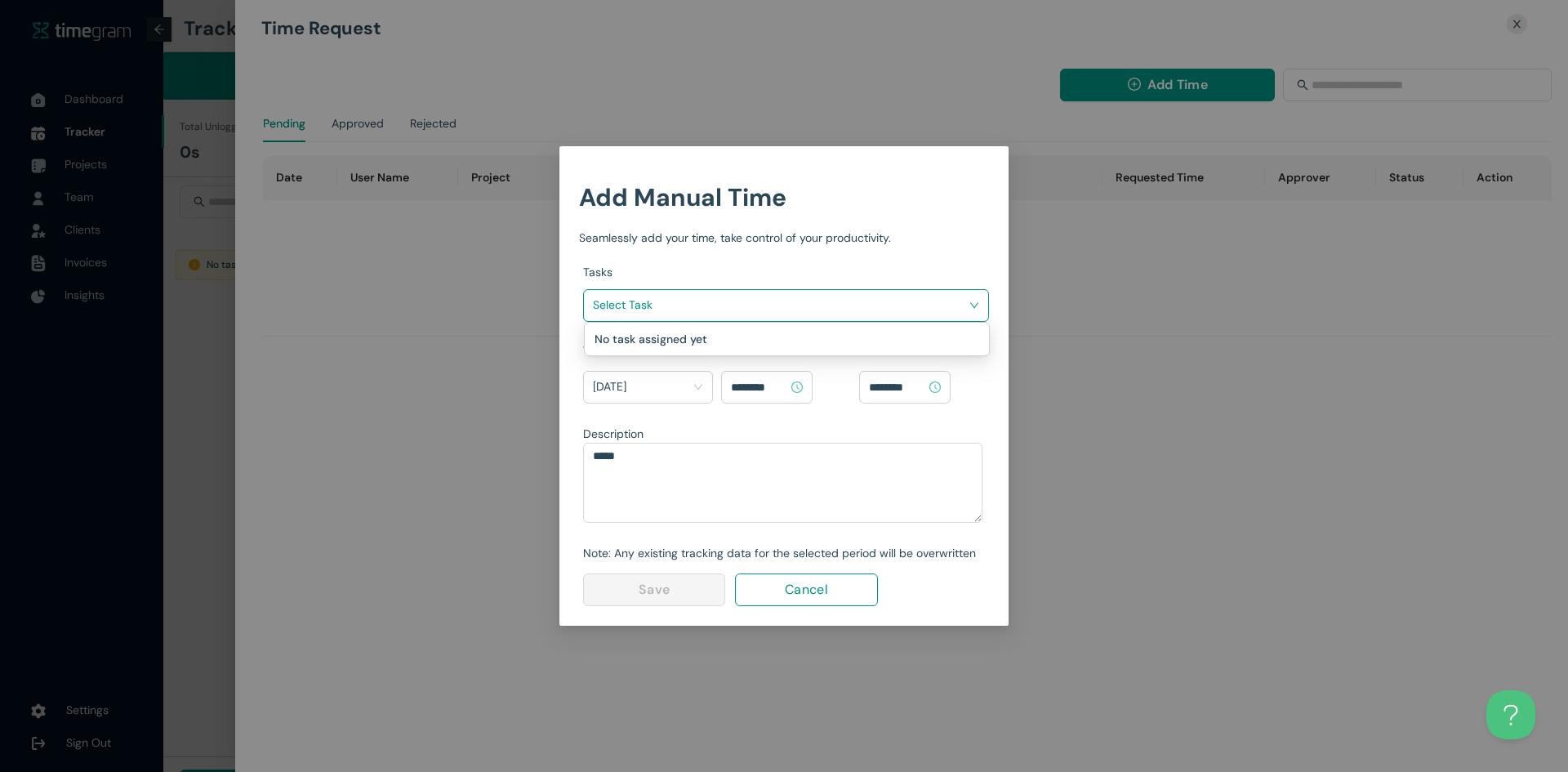
click at [642, 345] on h1 "No task assigned yet" at bounding box center [691, 339] width 192 height 18
click at [594, 357] on div "Time" at bounding box center [786, 350] width 406 height 18
click at [817, 591] on span "Cancel" at bounding box center [806, 589] width 43 height 21
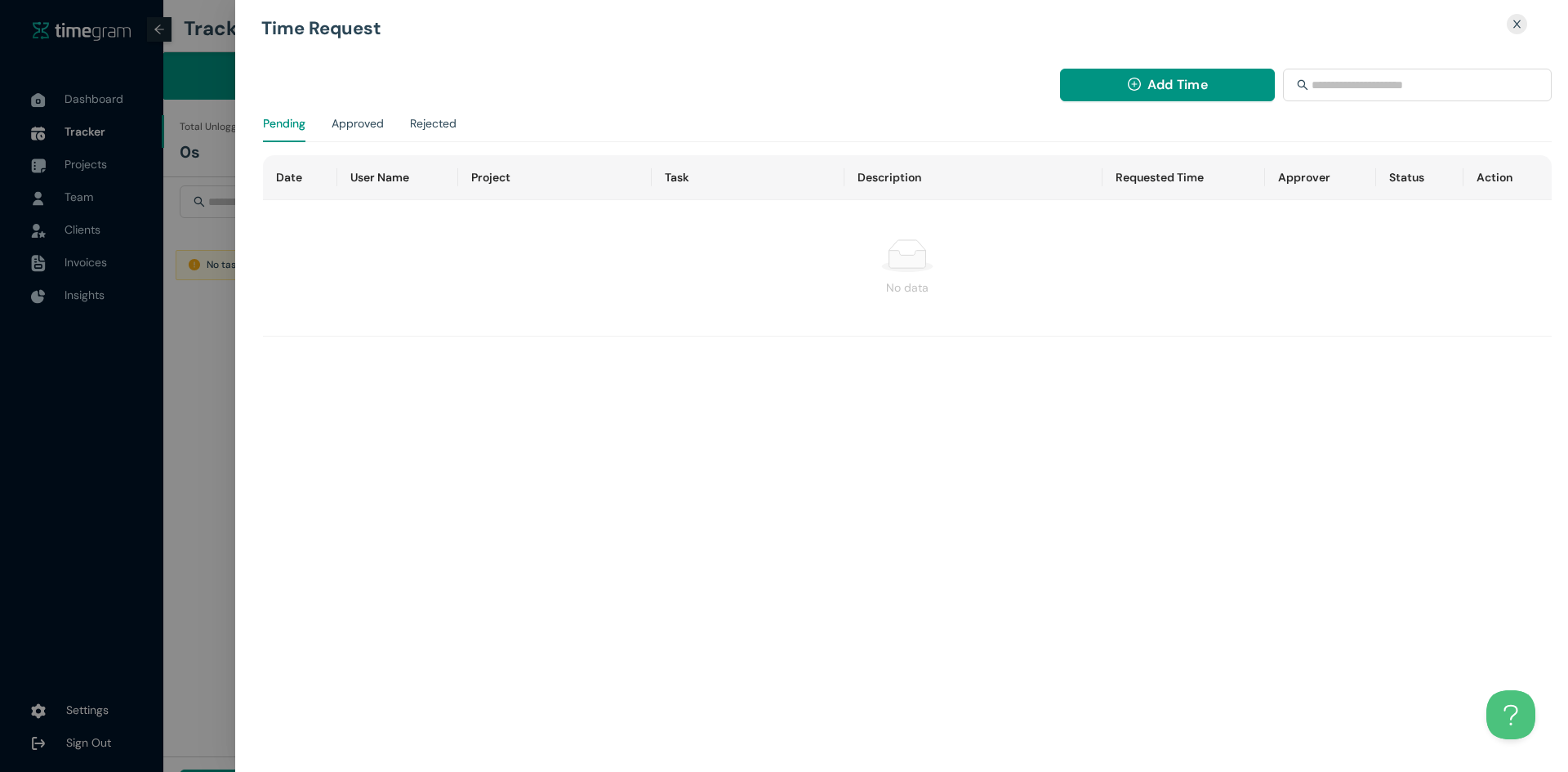
click at [190, 228] on div at bounding box center [784, 386] width 1568 height 772
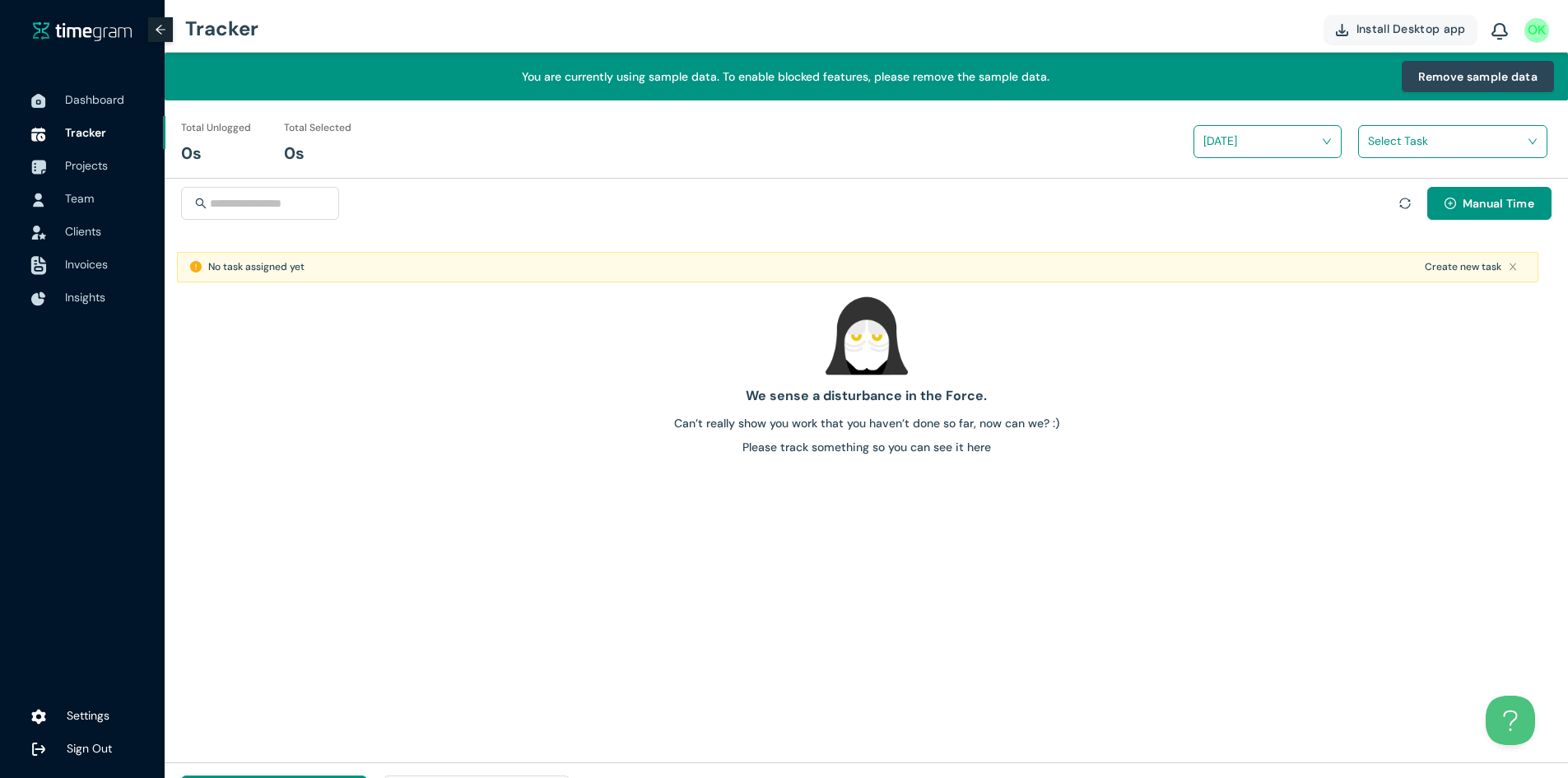
click at [105, 271] on span "Invoices" at bounding box center [86, 264] width 43 height 15
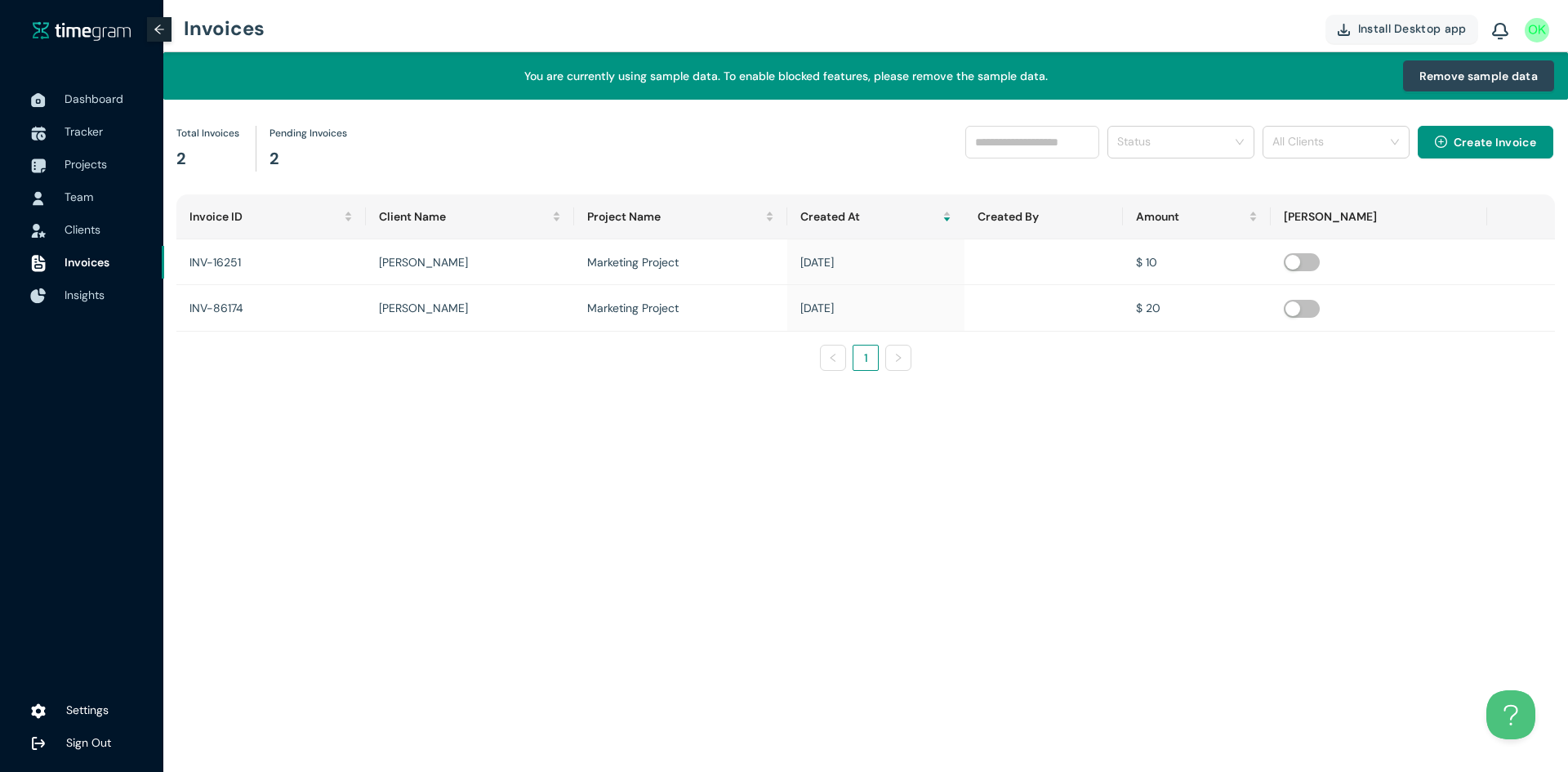
click at [95, 294] on span "Insights" at bounding box center [84, 294] width 40 height 15
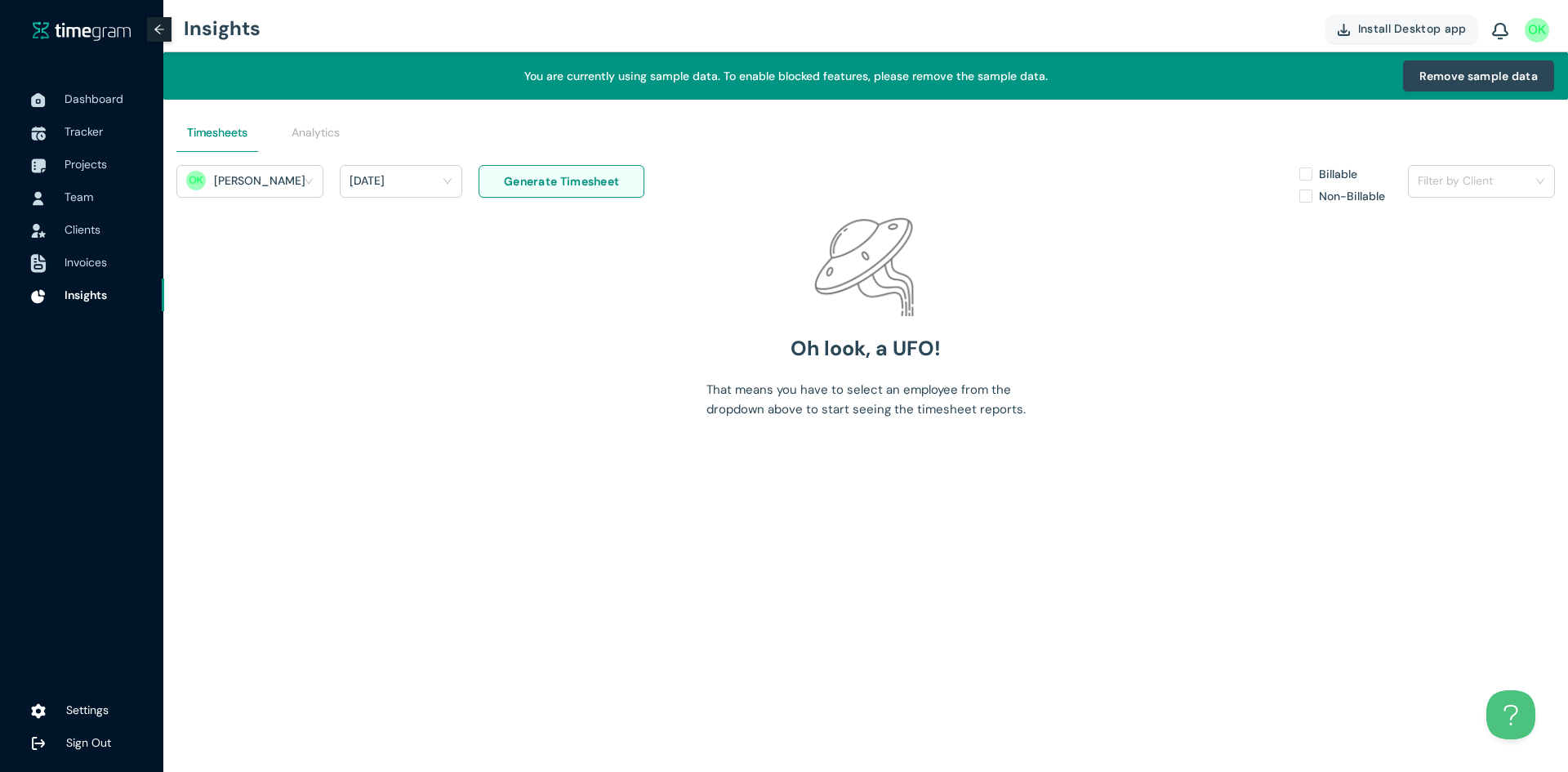
click at [87, 273] on span "Invoices" at bounding box center [107, 262] width 87 height 33
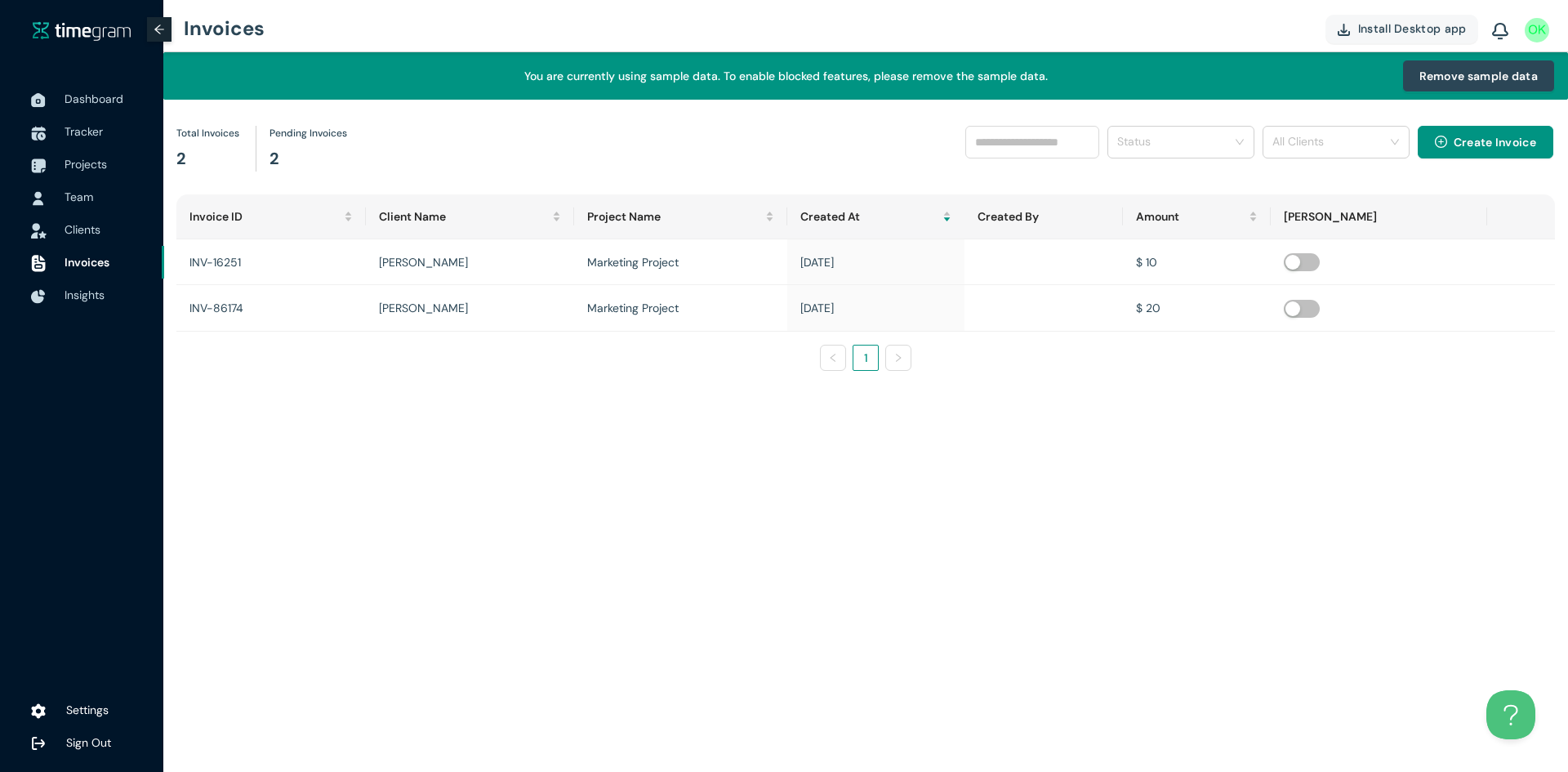
click at [93, 223] on span "Clients" at bounding box center [82, 229] width 36 height 15
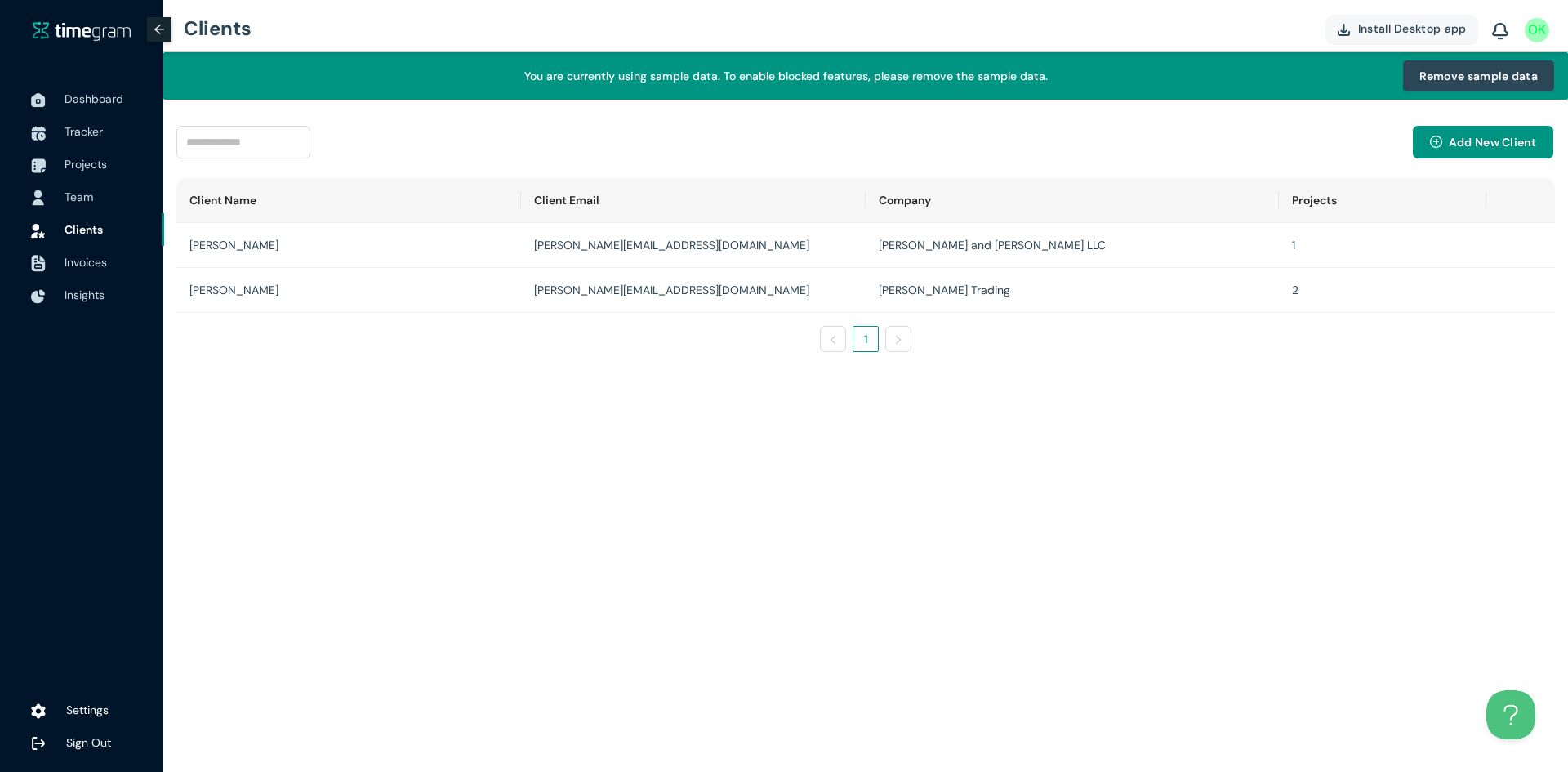
click at [87, 202] on span "Team" at bounding box center [78, 196] width 28 height 15
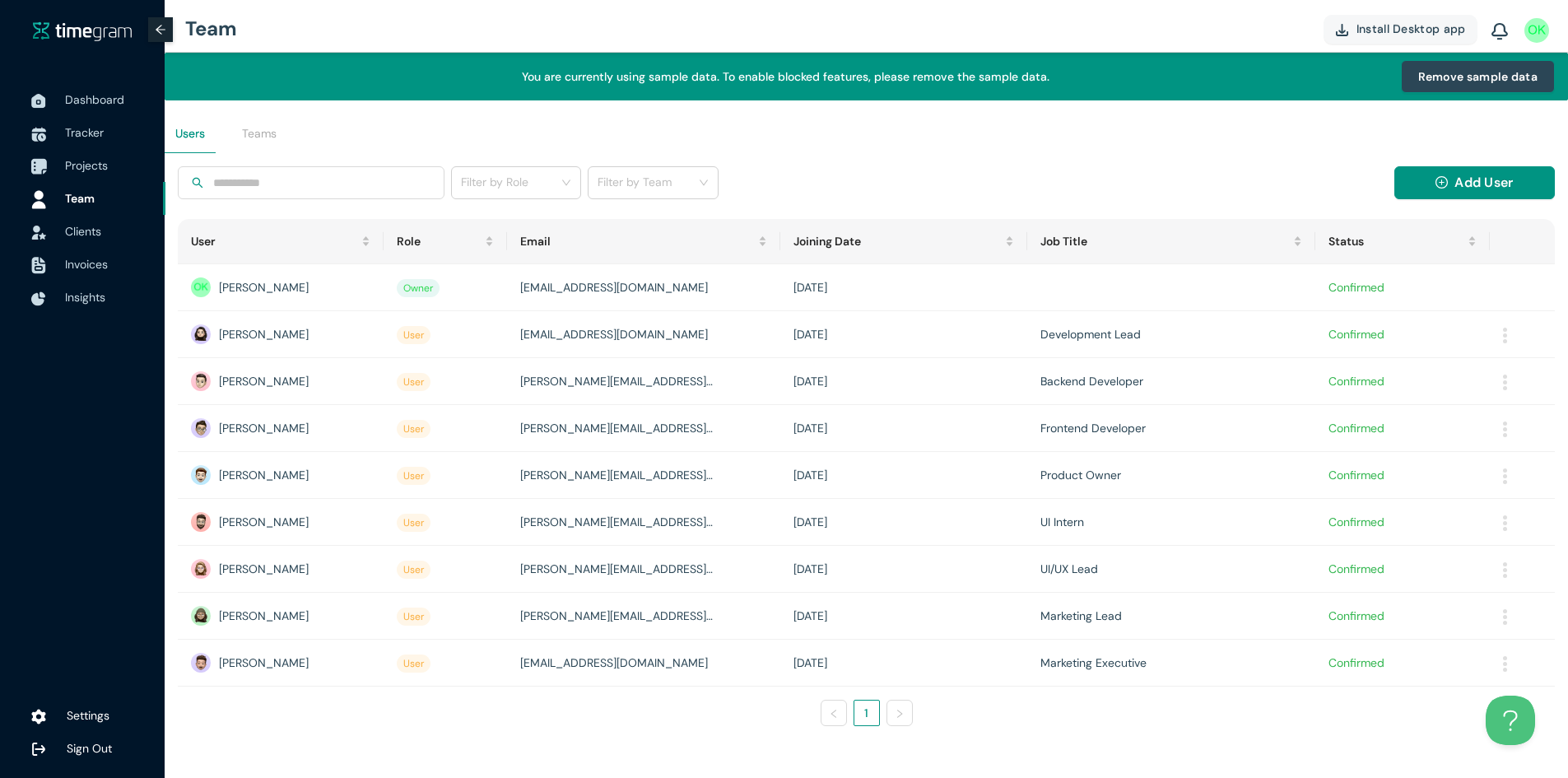
click at [107, 163] on span "Projects" at bounding box center [86, 165] width 43 height 15
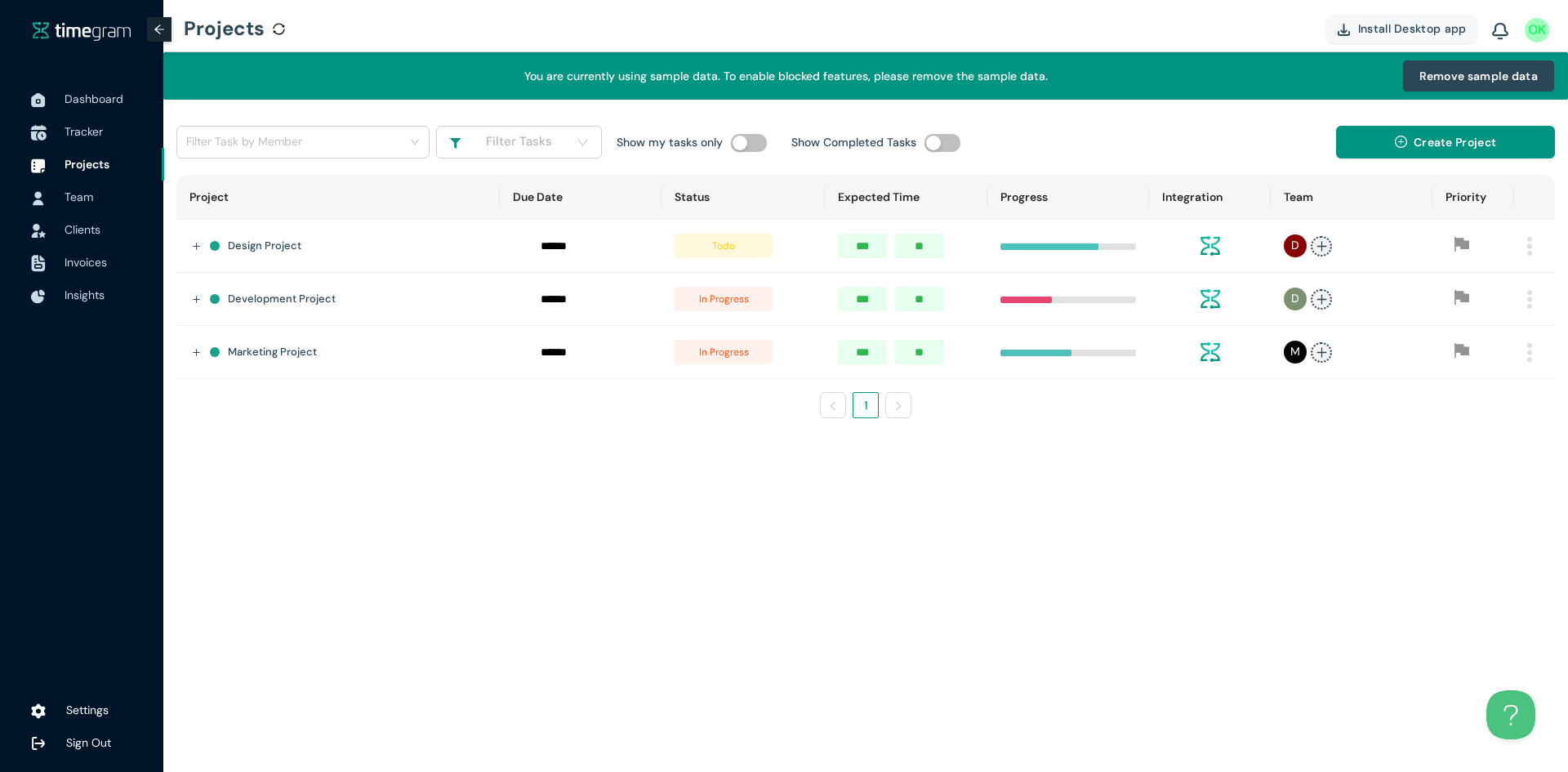
click at [81, 135] on span "Tracker" at bounding box center [83, 131] width 39 height 15
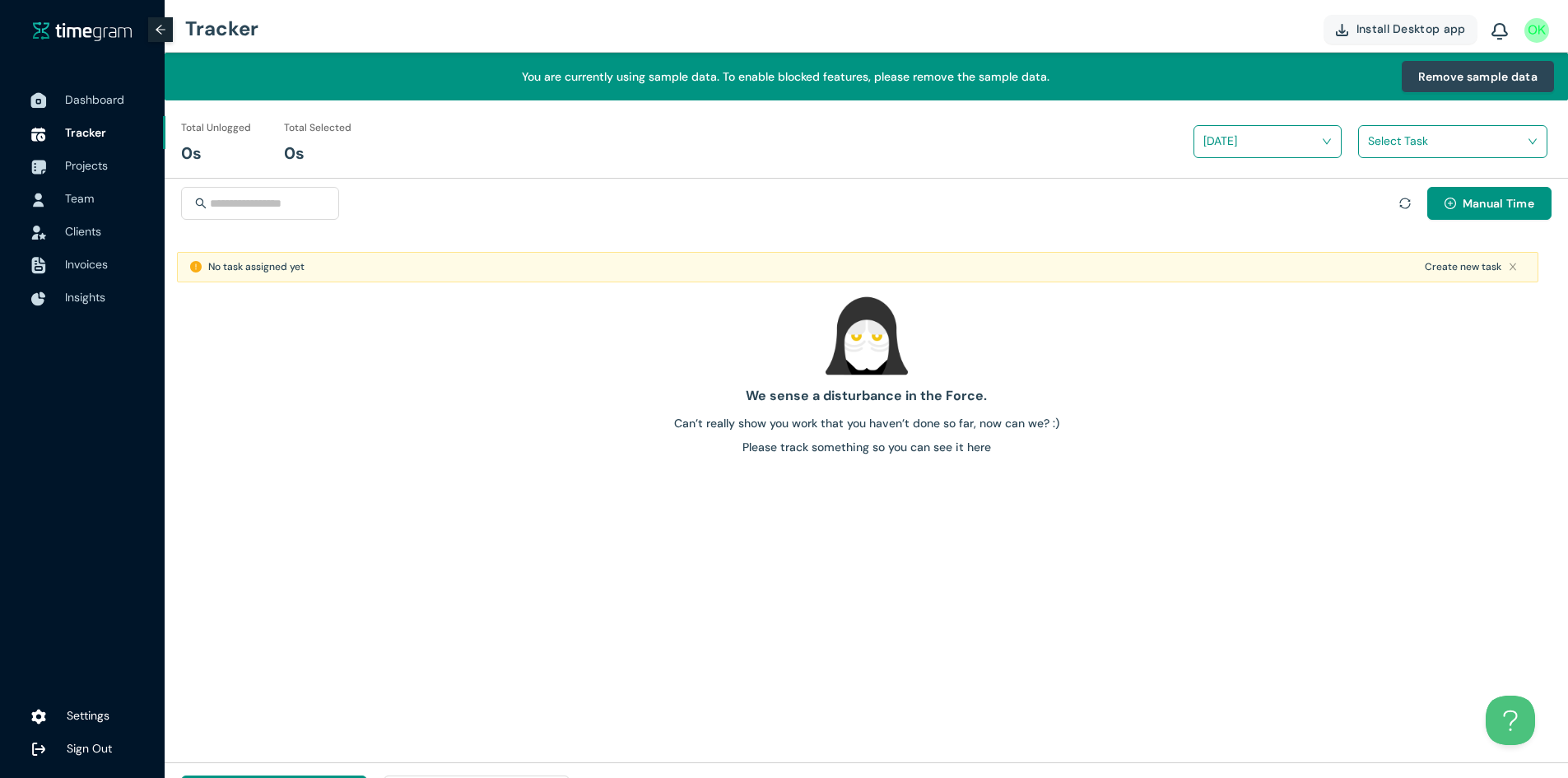
click at [87, 109] on span "Dashboard" at bounding box center [108, 99] width 87 height 33
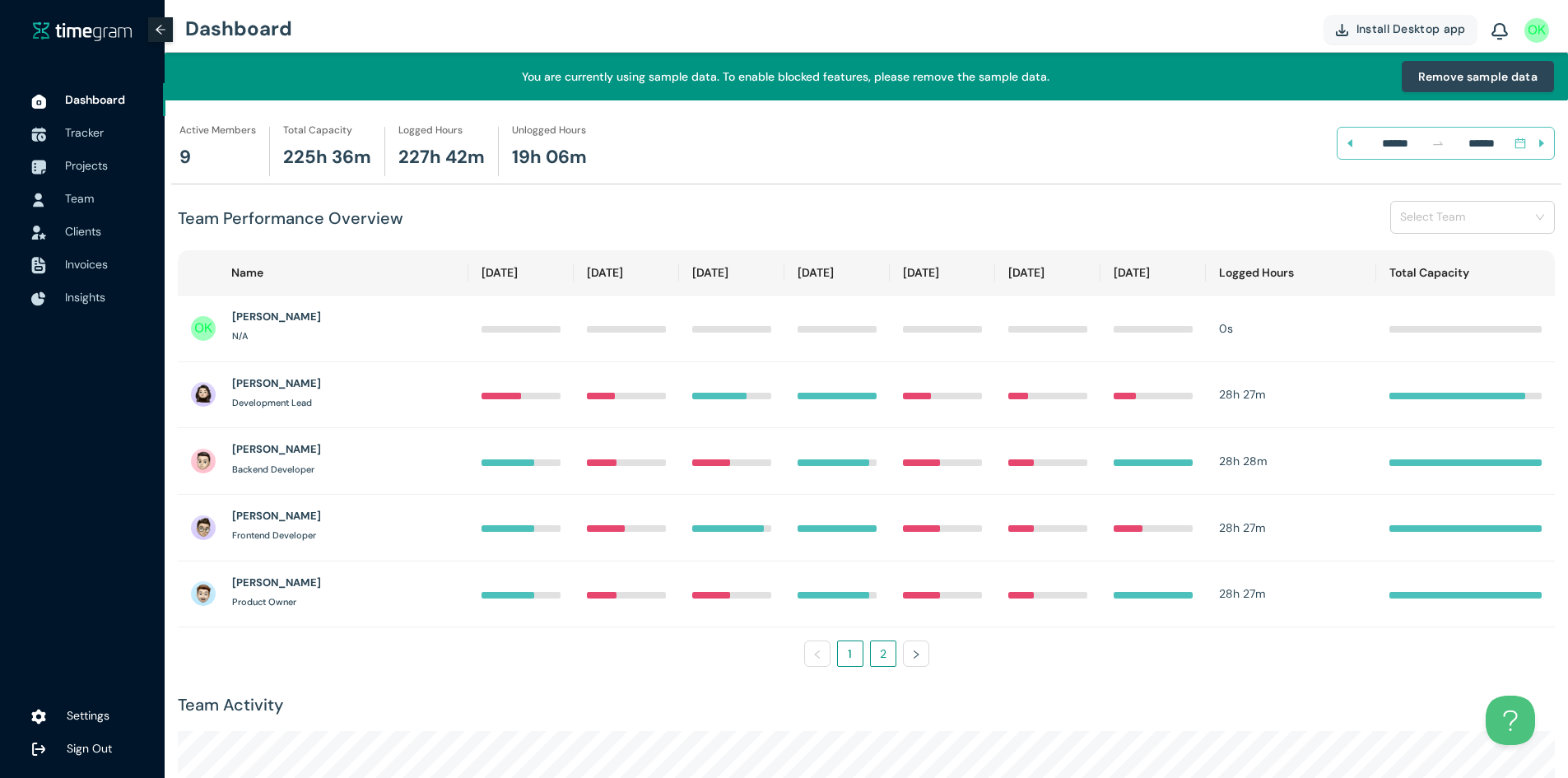
click at [887, 662] on link "2" at bounding box center [883, 654] width 25 height 25
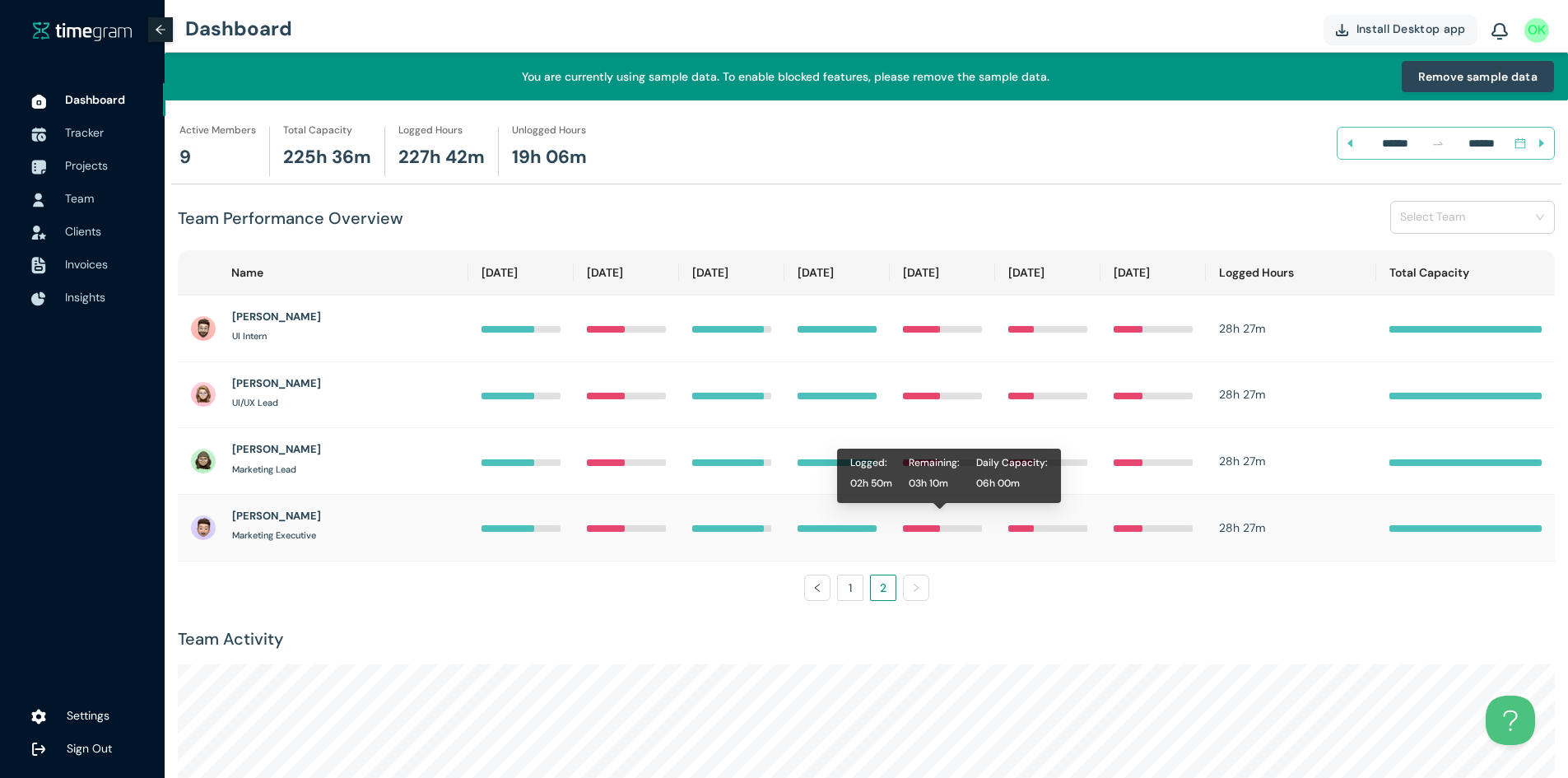
click at [921, 526] on div at bounding box center [921, 528] width 37 height 7
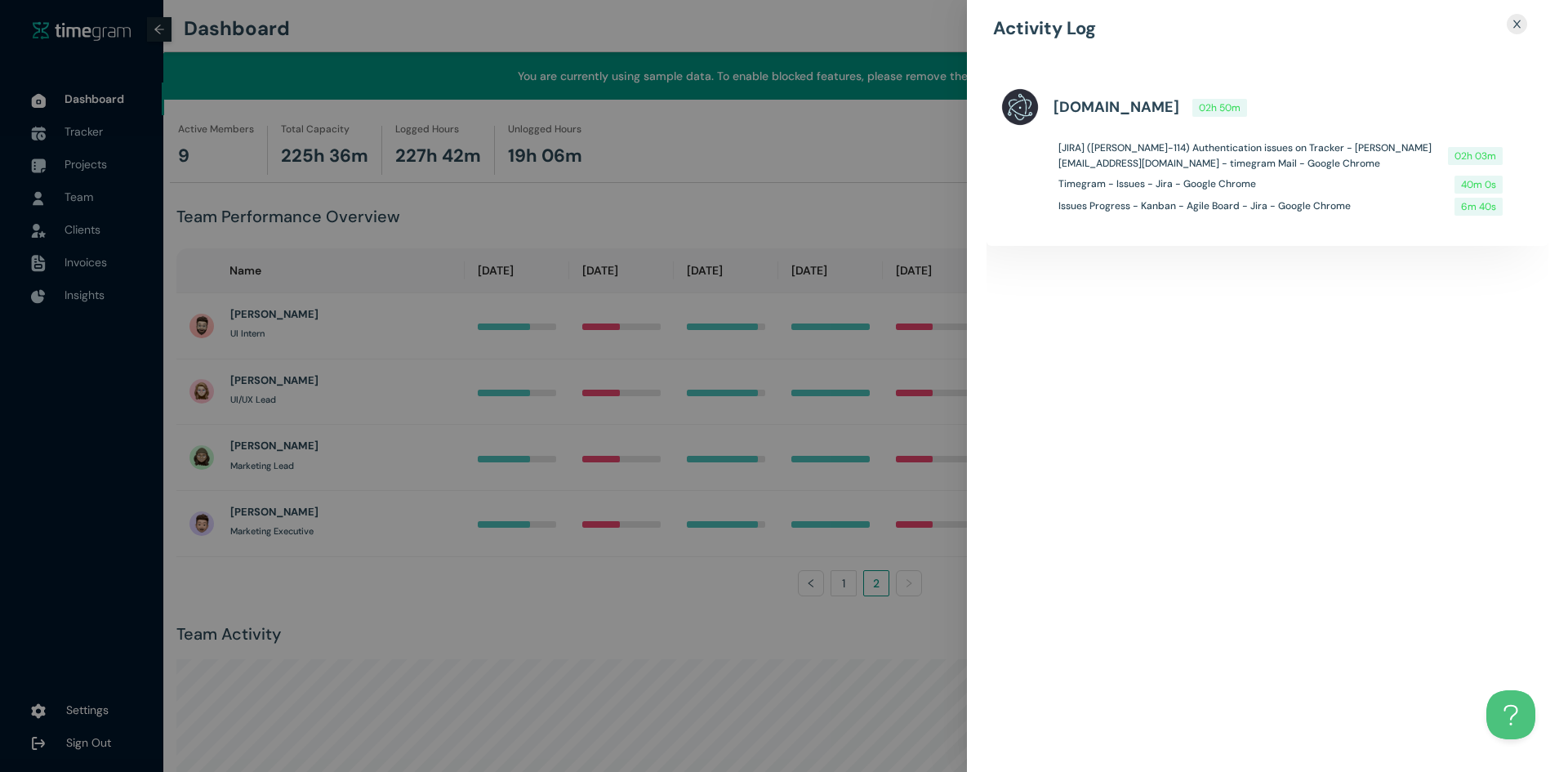
click at [910, 517] on div at bounding box center [784, 386] width 1568 height 772
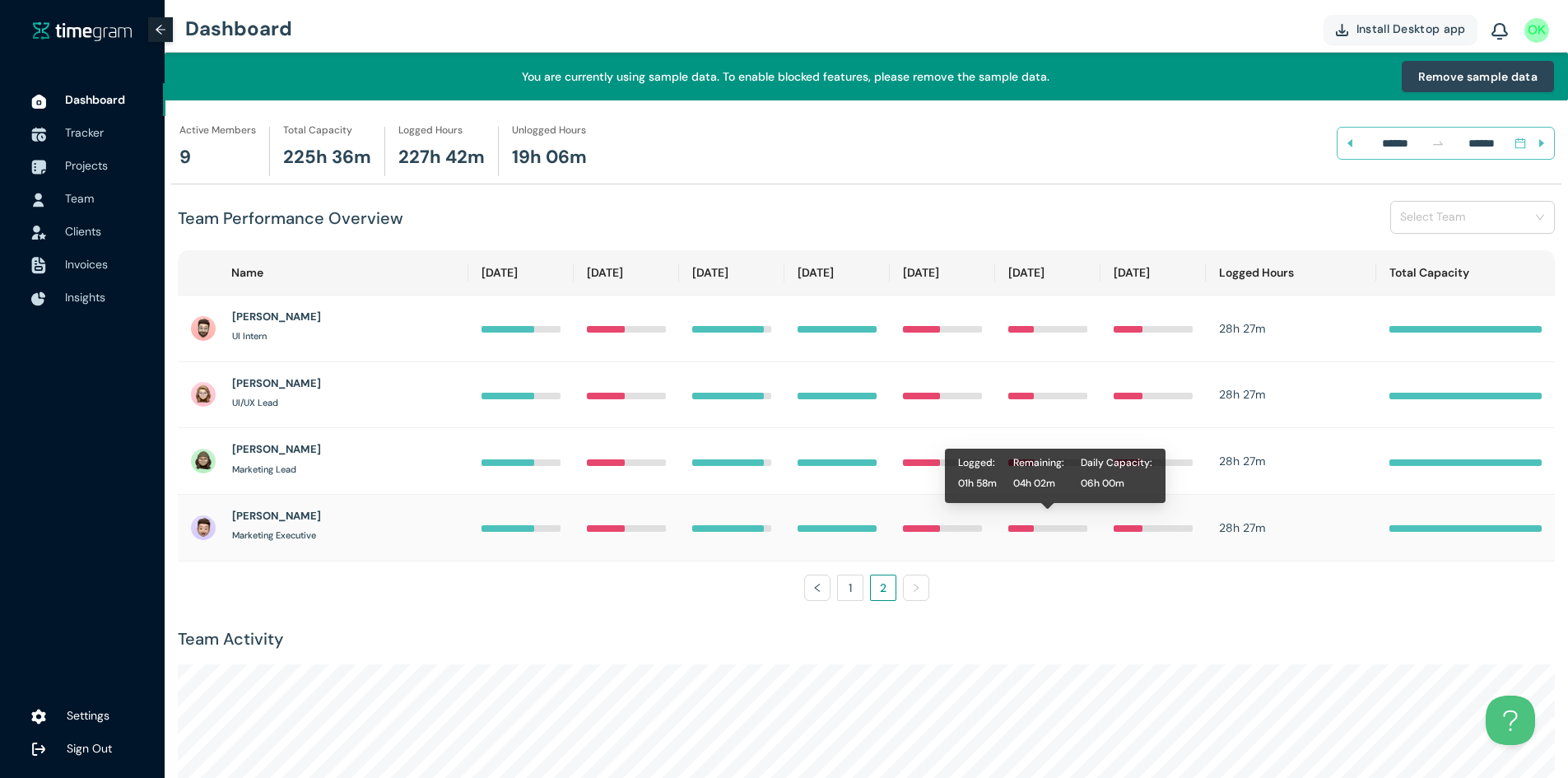
click at [1039, 534] on div at bounding box center [1047, 527] width 79 height 18
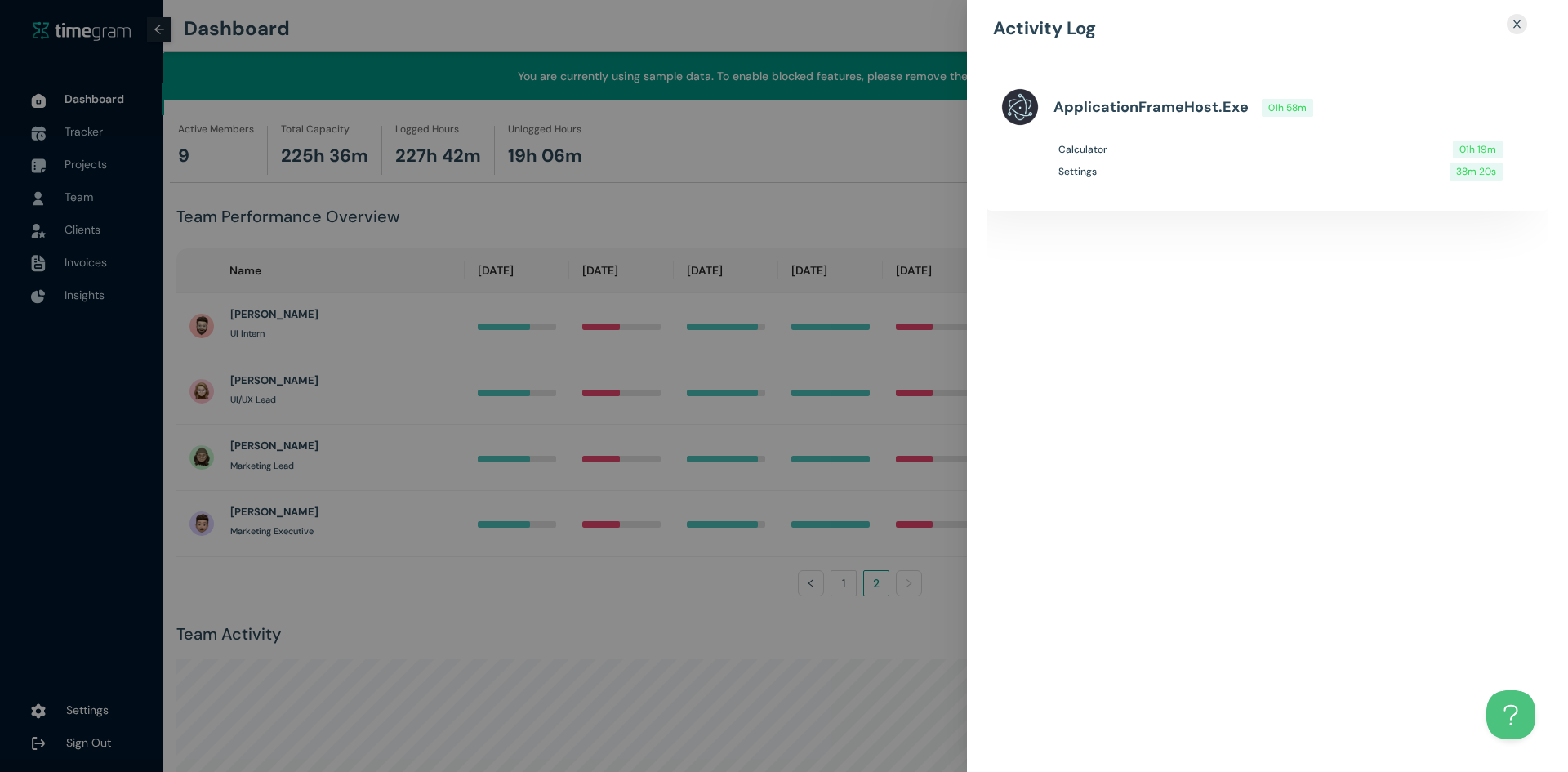
click at [938, 552] on div at bounding box center [784, 386] width 1568 height 772
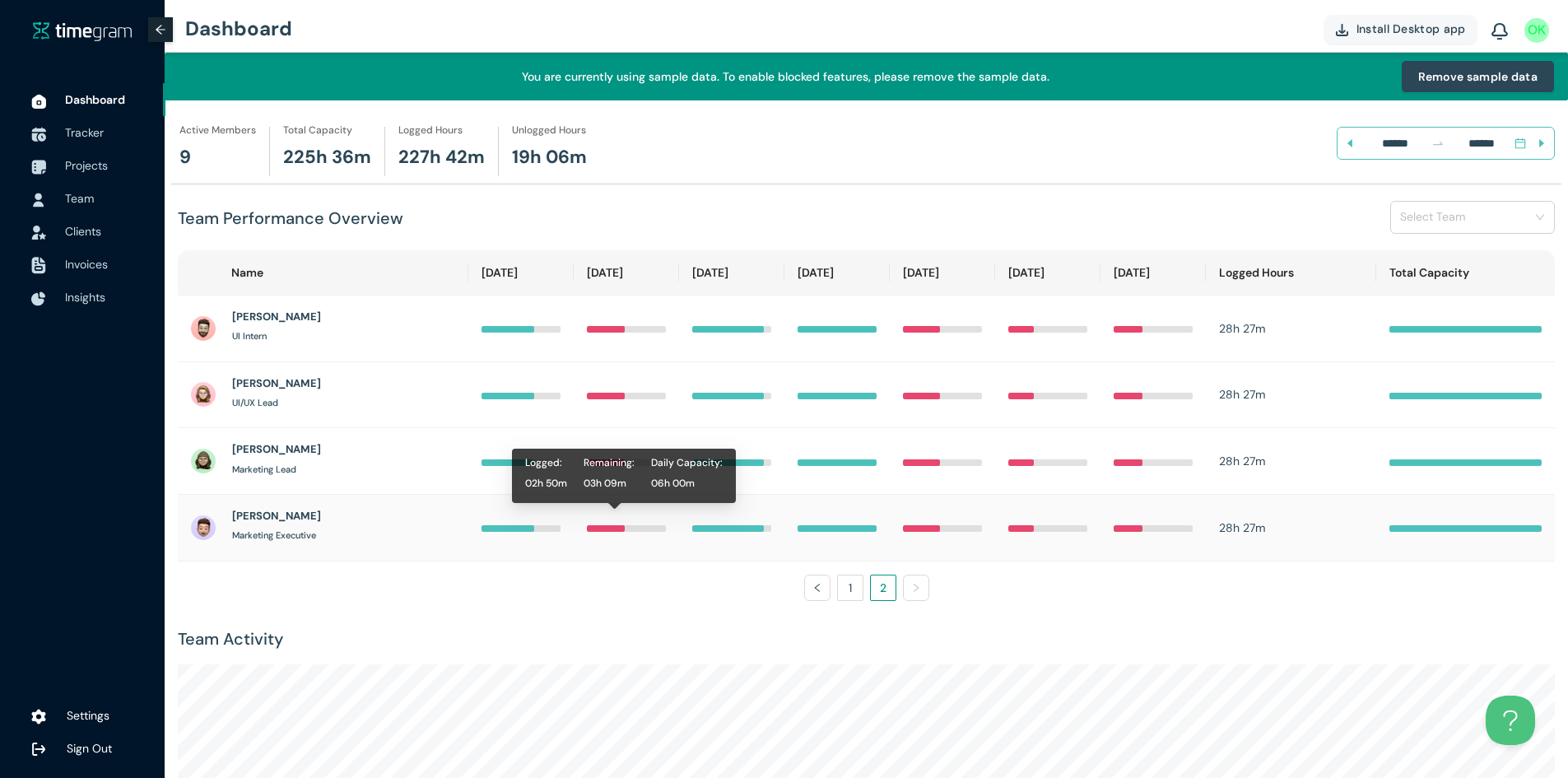
click at [638, 532] on div at bounding box center [626, 528] width 79 height 7
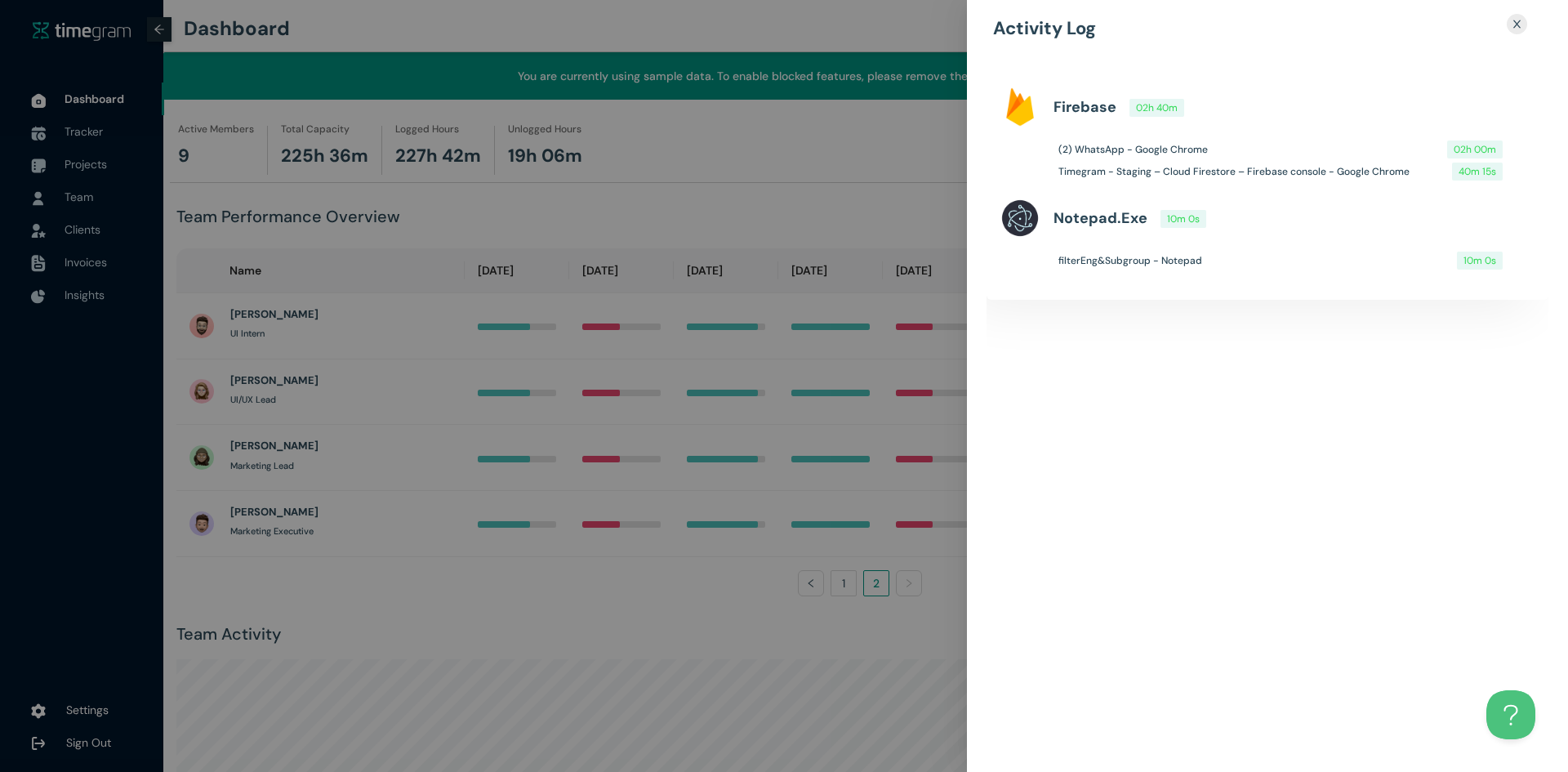
click at [618, 552] on div at bounding box center [784, 386] width 1568 height 772
